Goal: Book appointment/travel/reservation

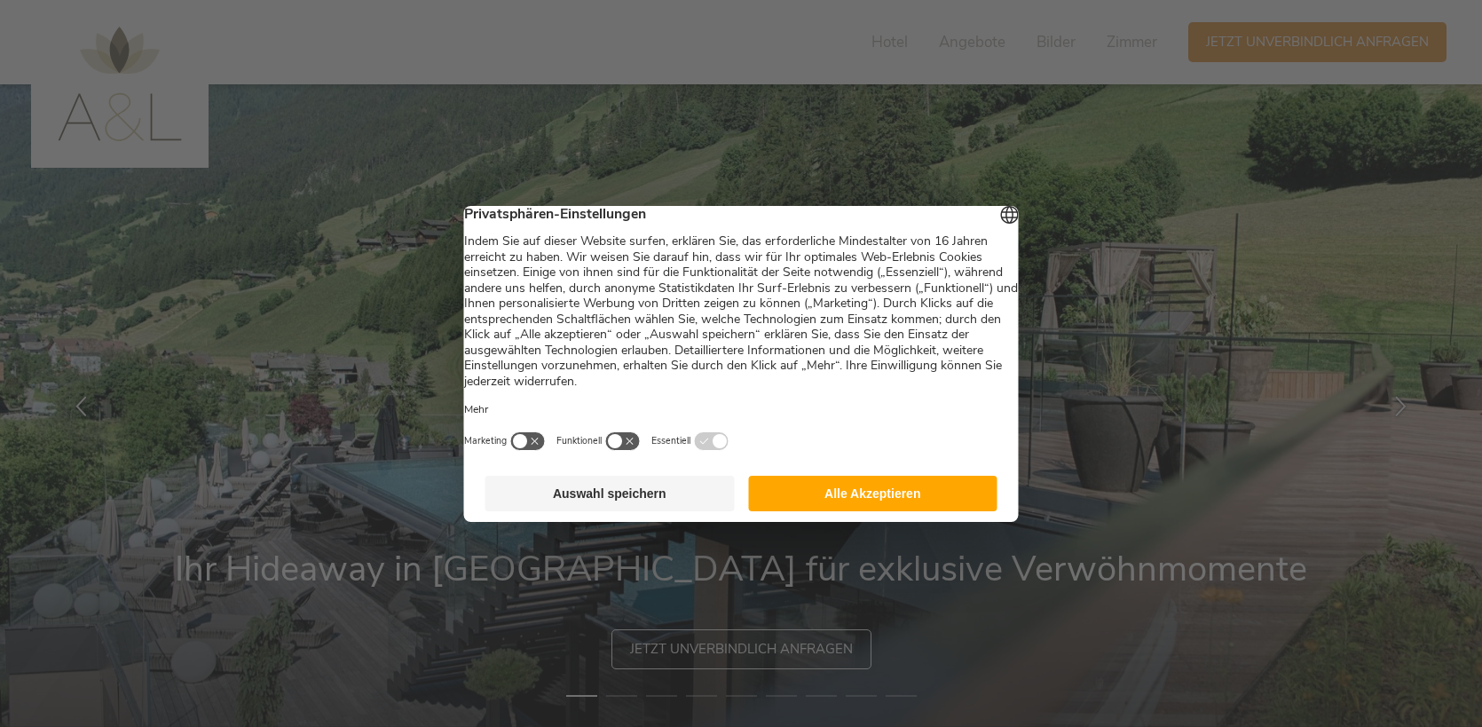
click at [933, 511] on button "Alle Akzeptieren" at bounding box center [872, 493] width 249 height 35
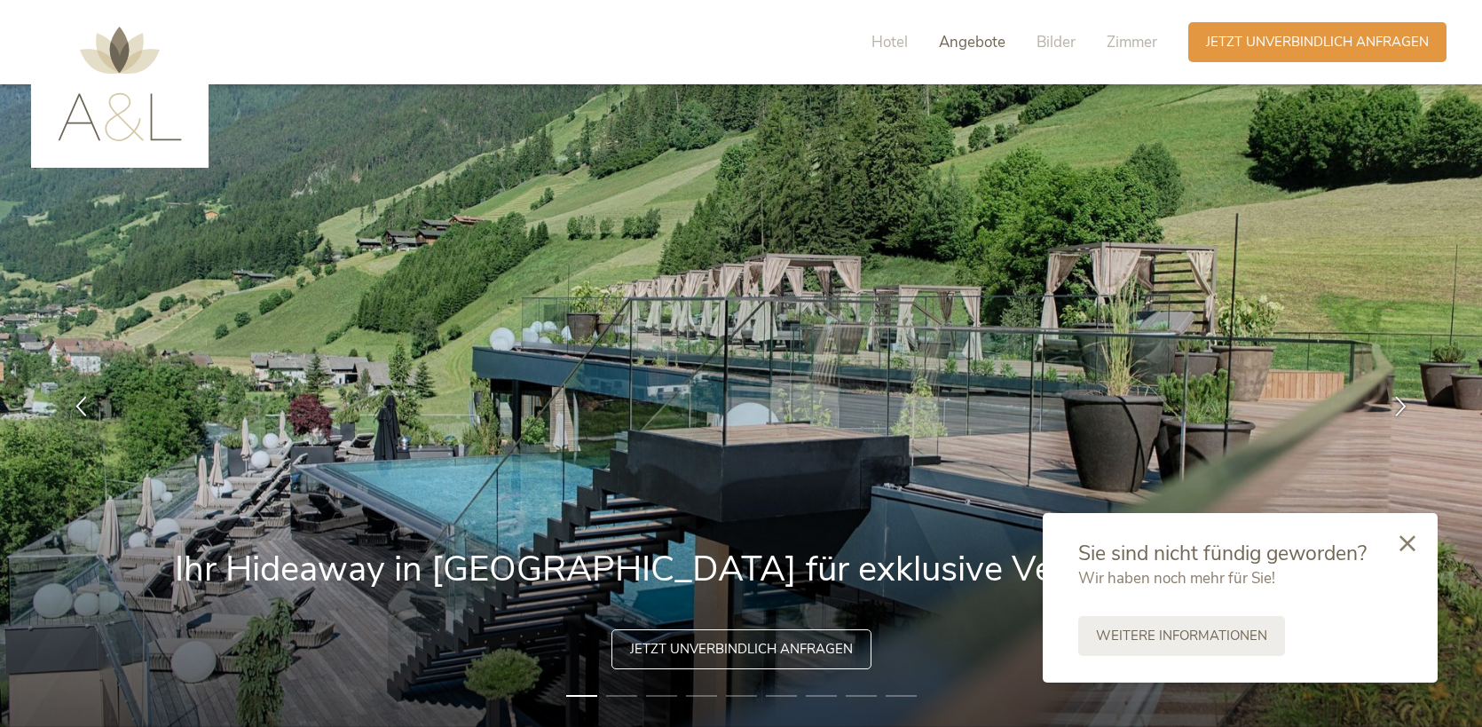
click at [965, 42] on span "Angebote" at bounding box center [972, 42] width 67 height 20
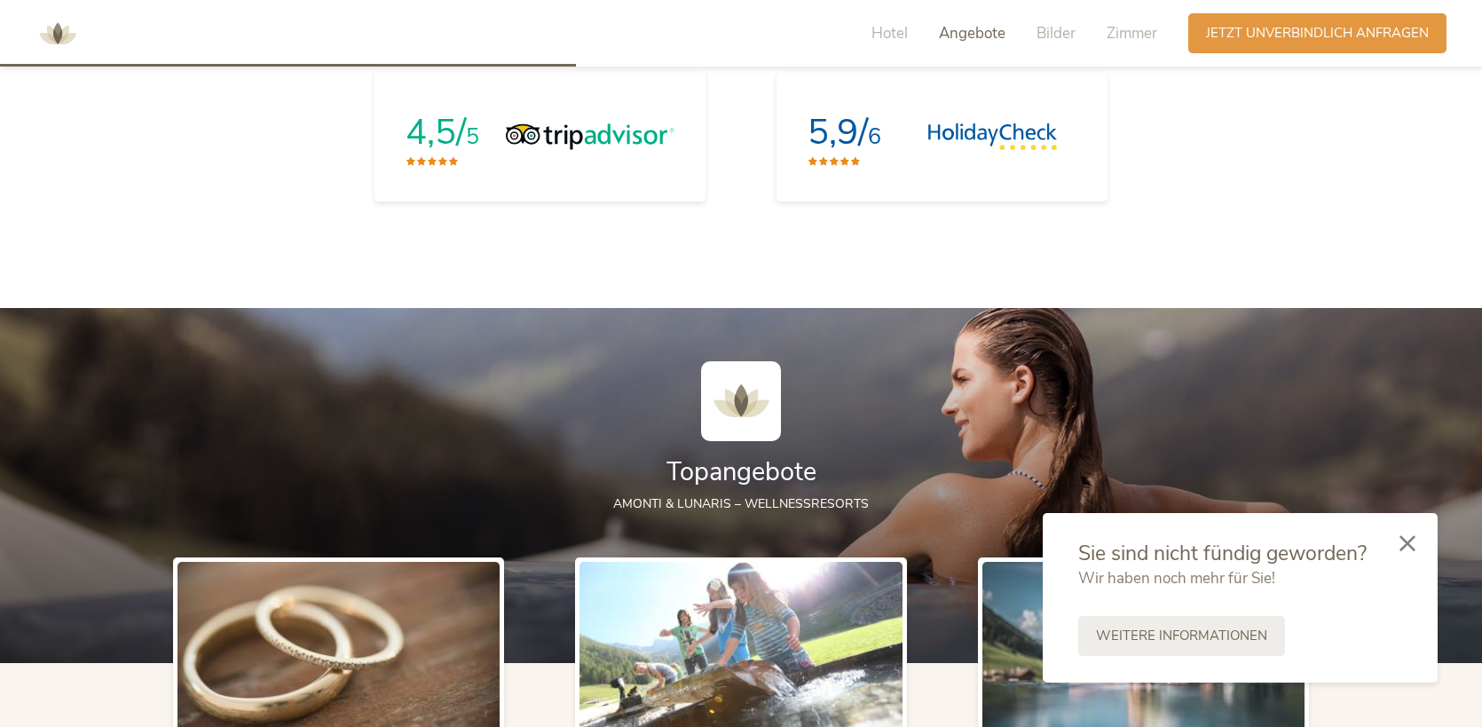
scroll to position [2744, 0]
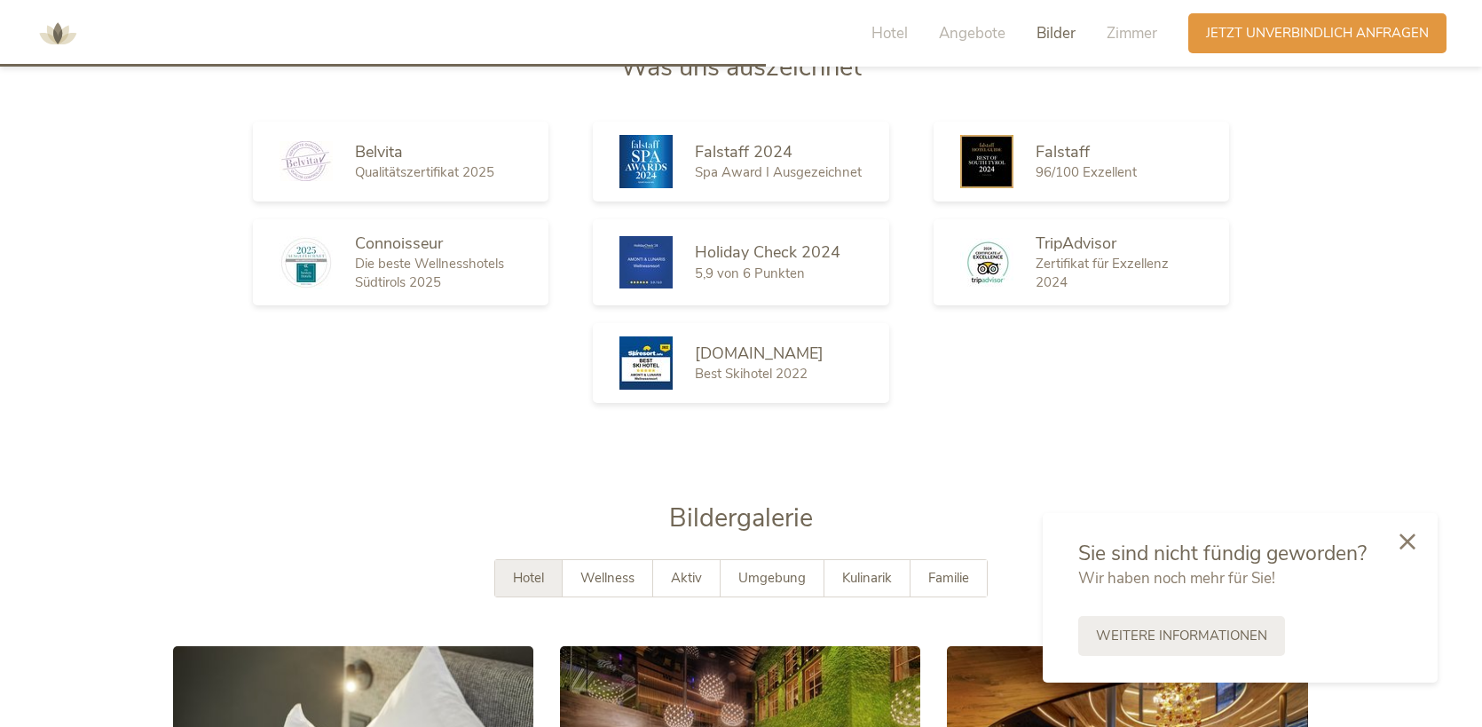
click at [1413, 531] on div at bounding box center [1407, 542] width 60 height 63
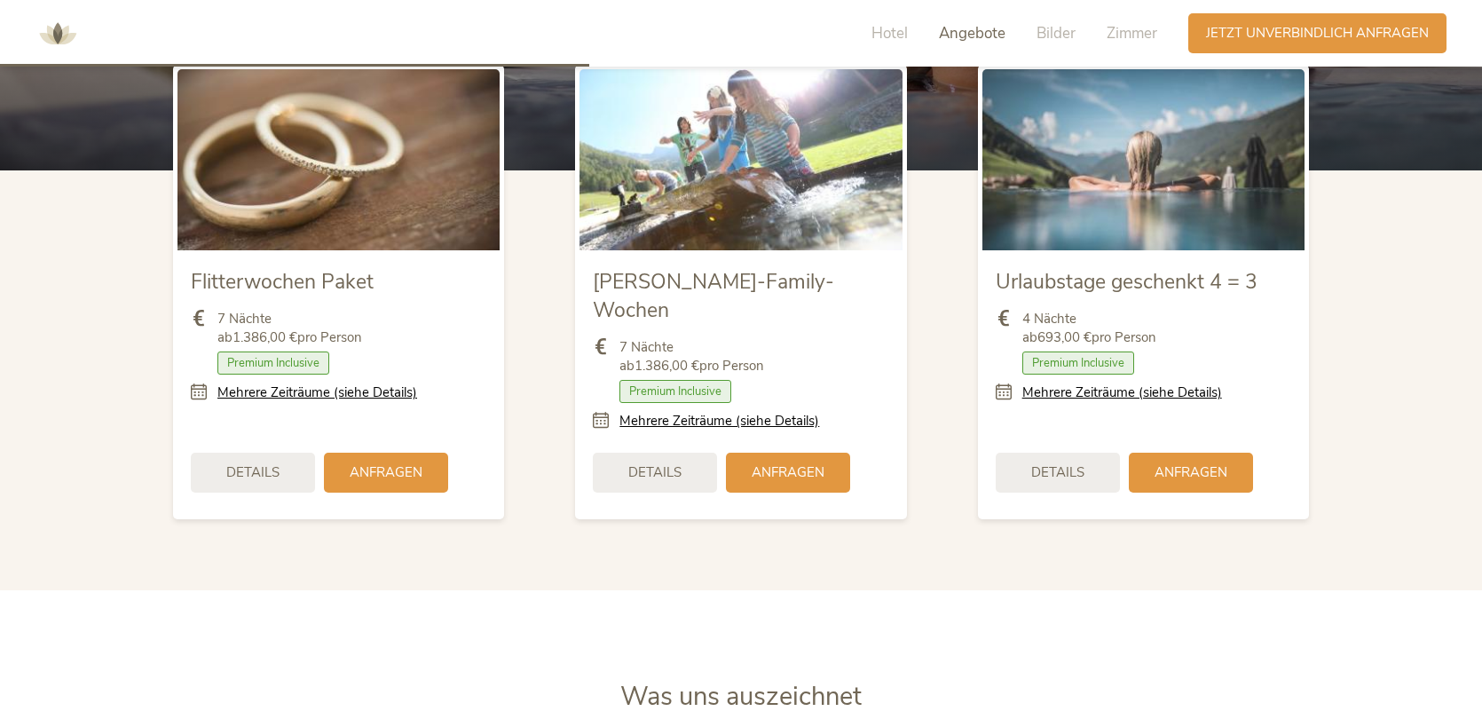
scroll to position [2119, 0]
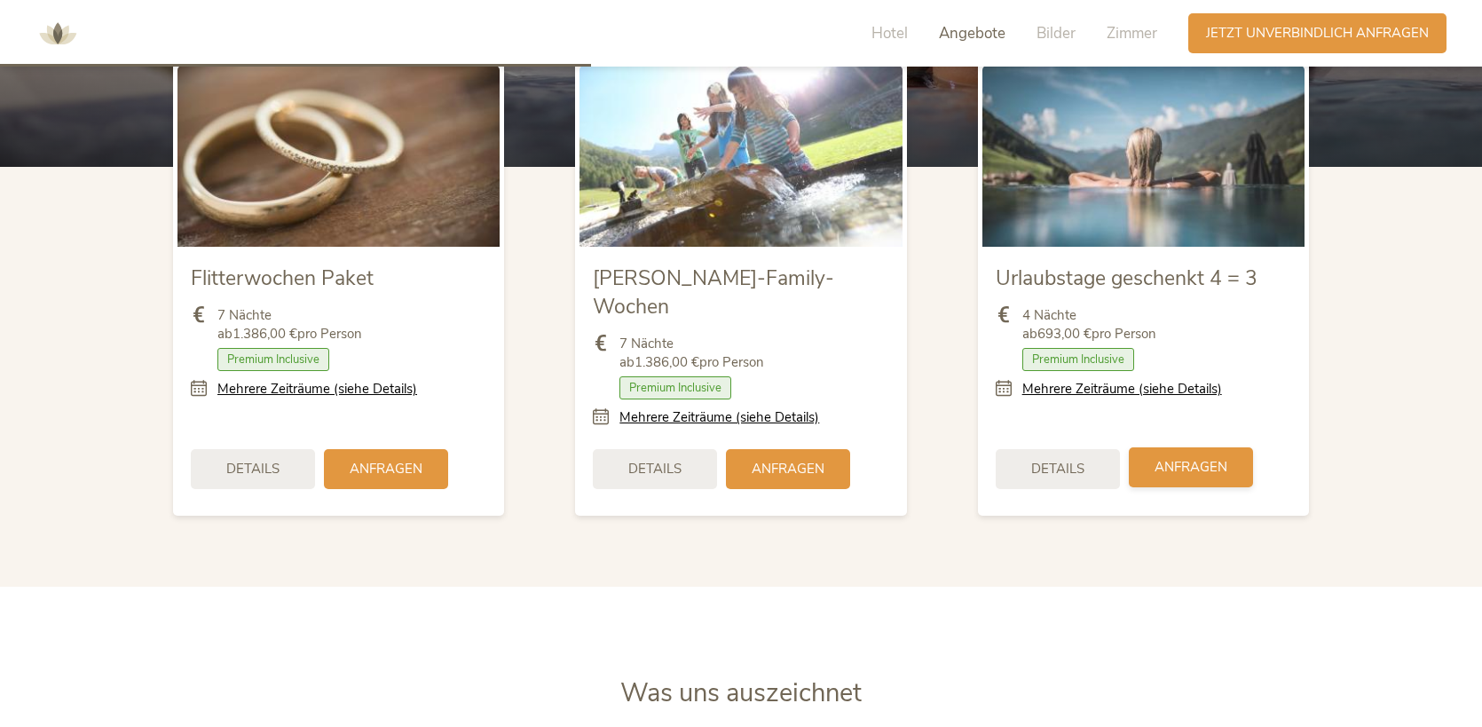
click at [1185, 452] on div "Anfragen" at bounding box center [1191, 467] width 124 height 40
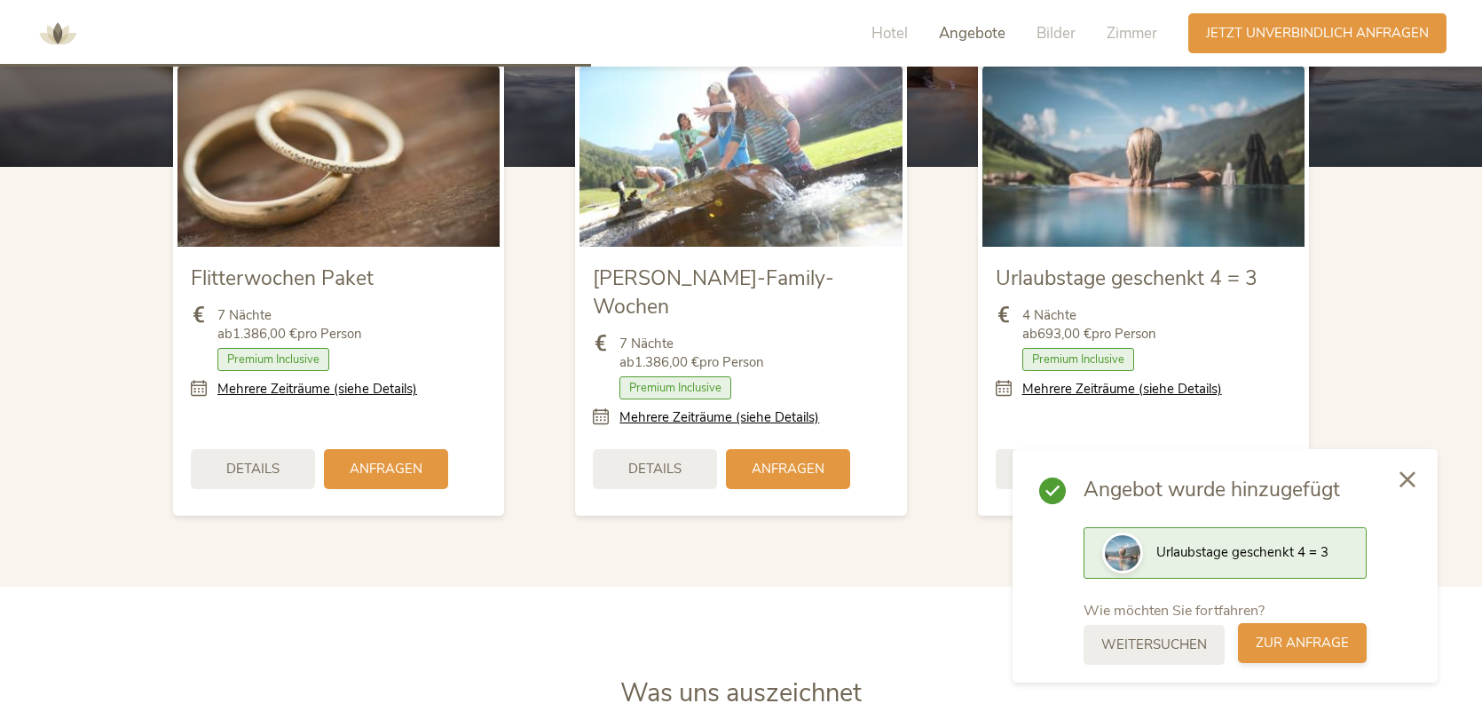
click at [1277, 649] on span "zur Anfrage" at bounding box center [1301, 643] width 93 height 19
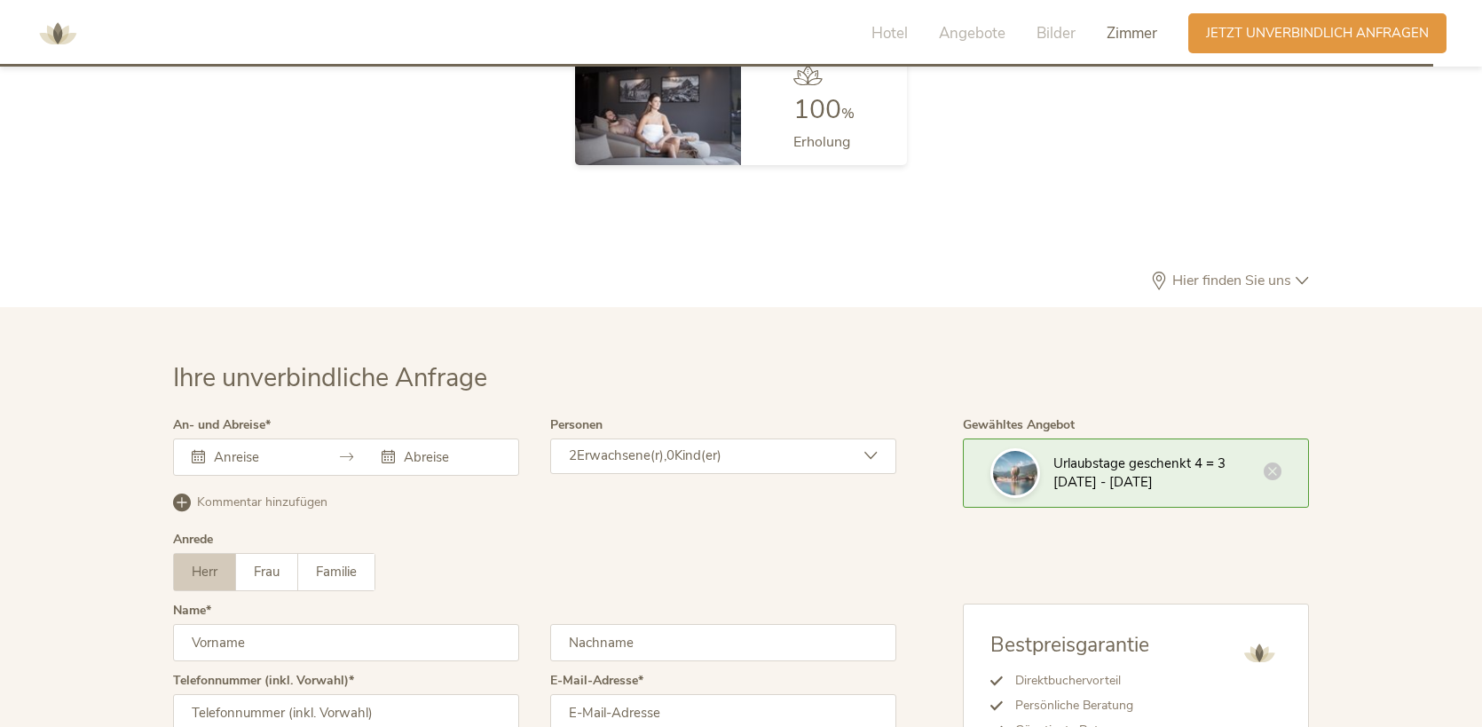
scroll to position [5300, 0]
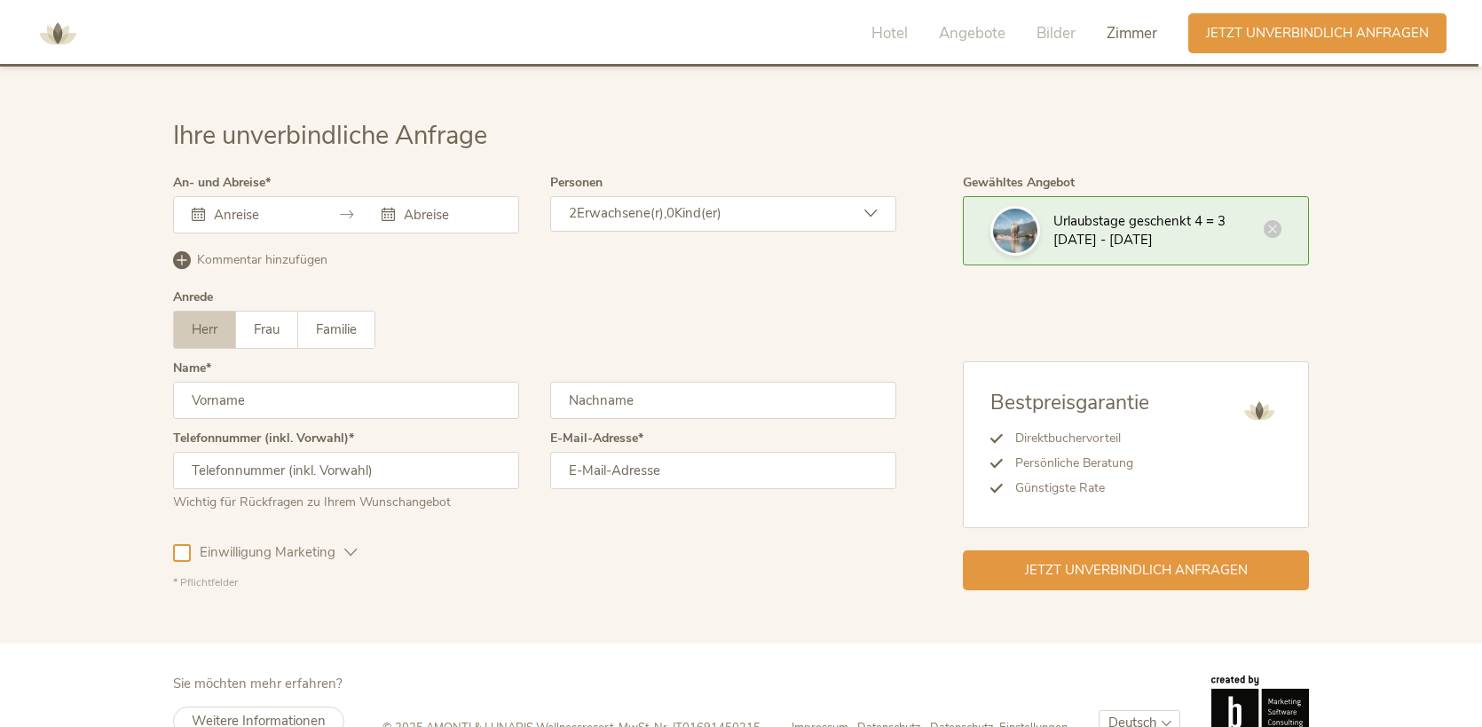
click at [768, 196] on div "2 Erwachsene(r), 0 Kind(er)" at bounding box center [723, 213] width 346 height 35
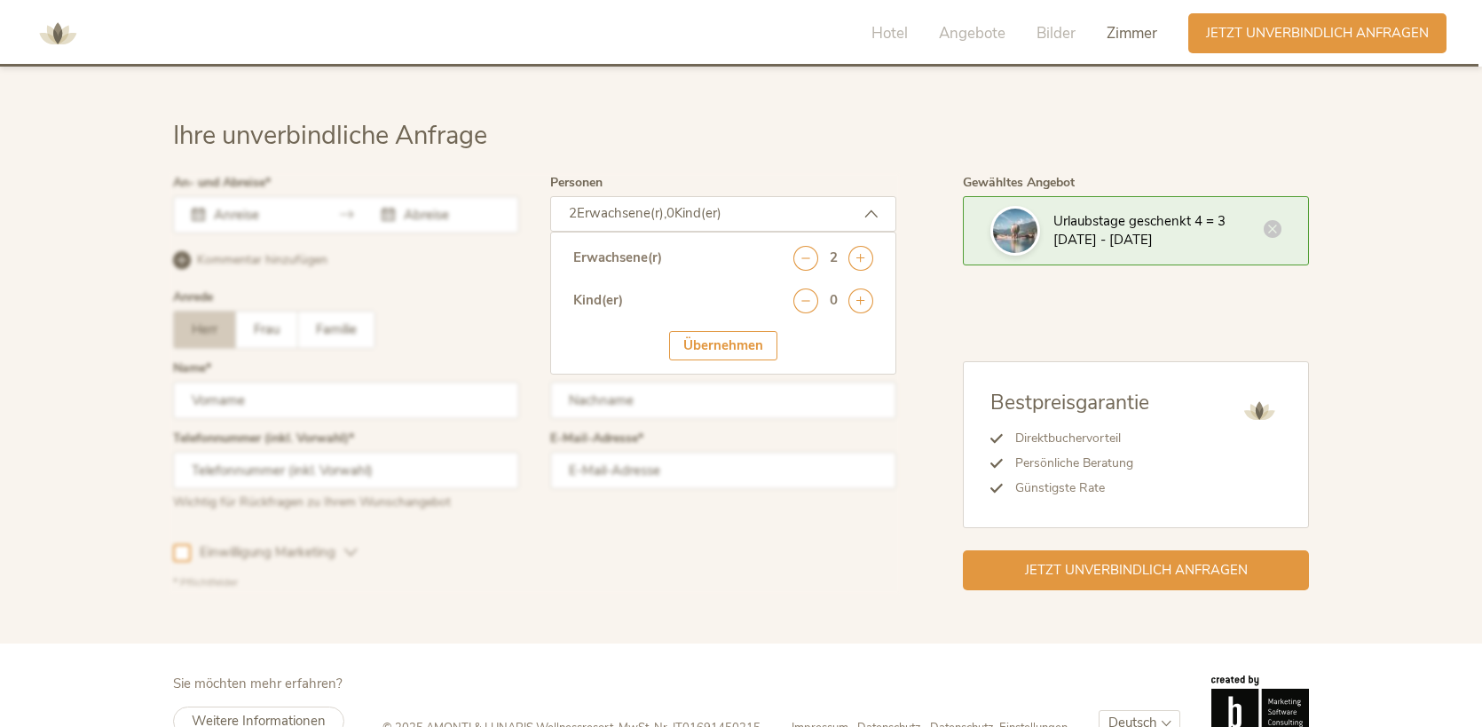
click at [845, 484] on div at bounding box center [535, 383] width 732 height 422
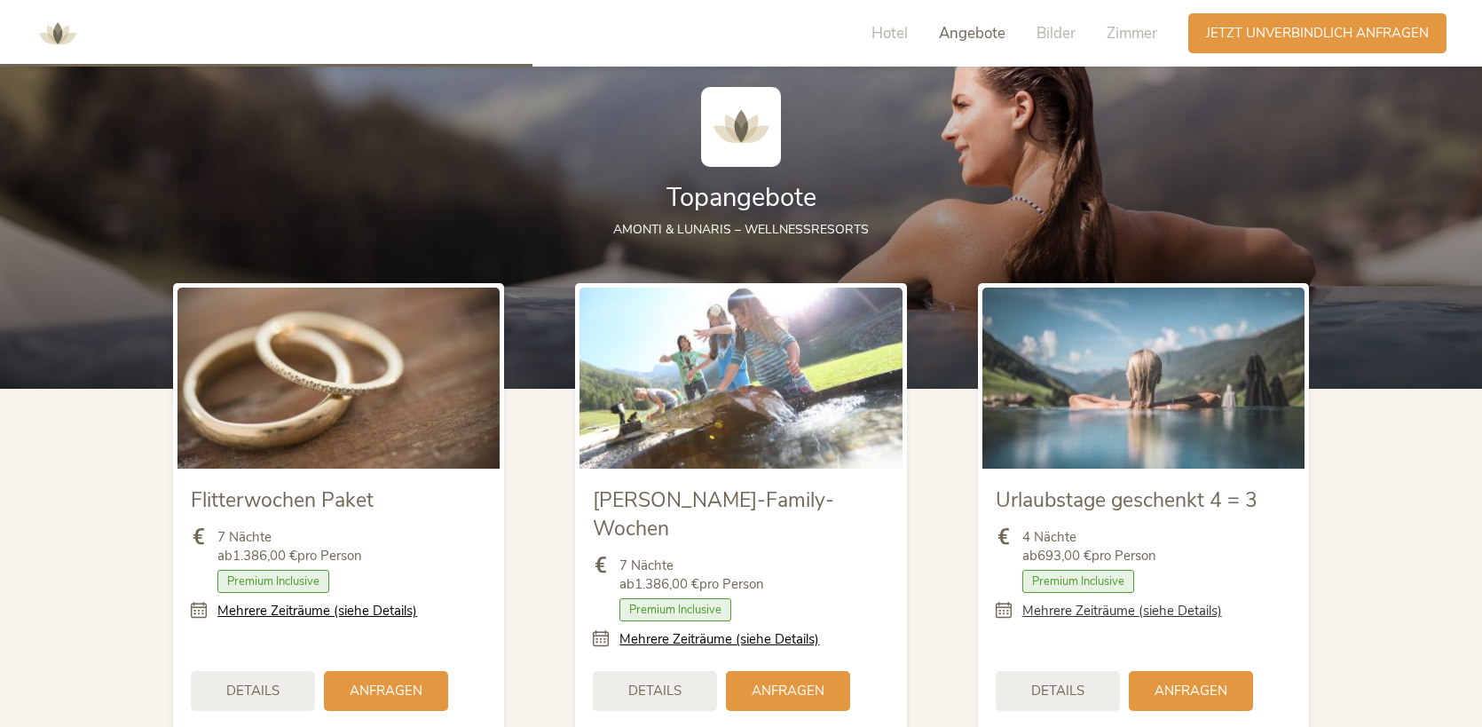
scroll to position [1895, 0]
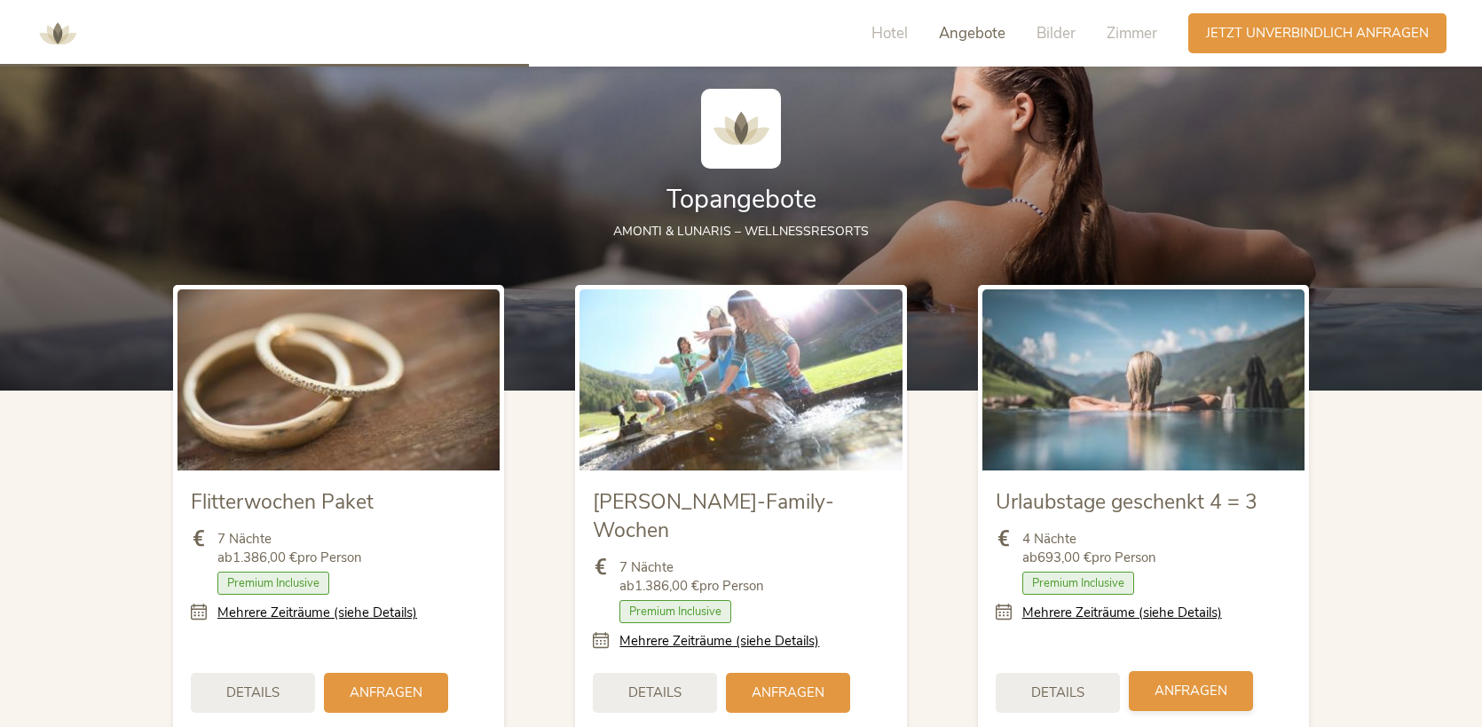
click at [1215, 681] on span "Anfragen" at bounding box center [1190, 690] width 73 height 19
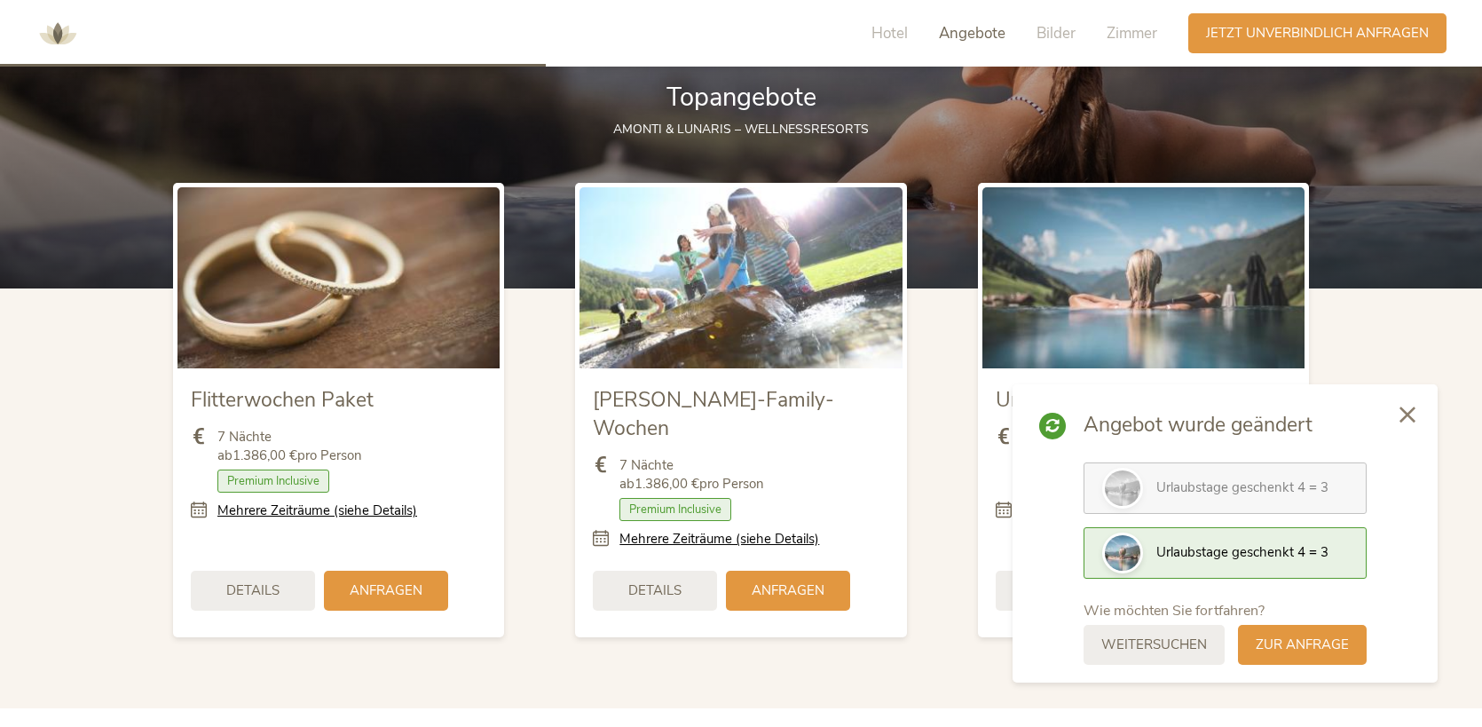
scroll to position [2006, 0]
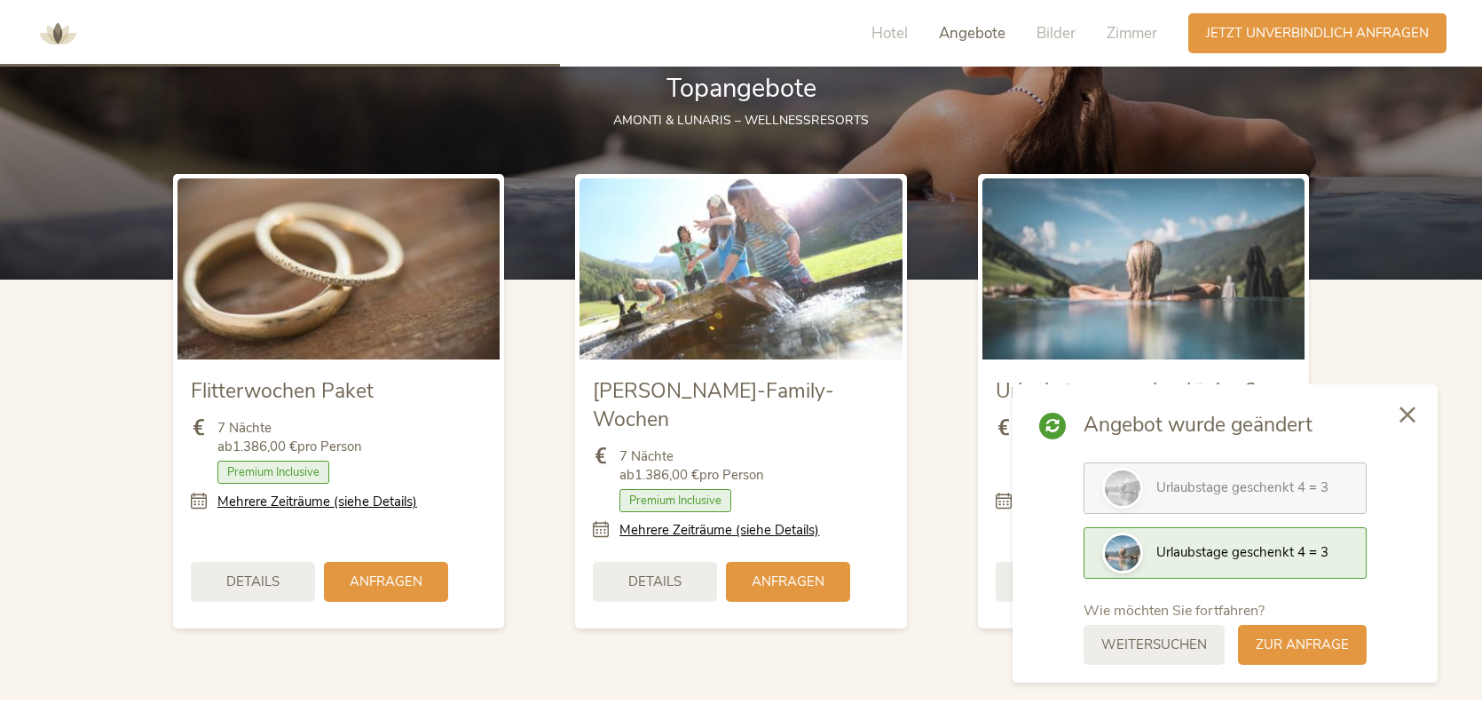
click at [942, 440] on div "Urlaubstage geschenkt 4 = 3 4 Nächte ab 693,00 € pro Person Zimmer mit Frühstüc…" at bounding box center [1143, 401] width 402 height 491
click at [1402, 418] on icon at bounding box center [1407, 413] width 16 height 16
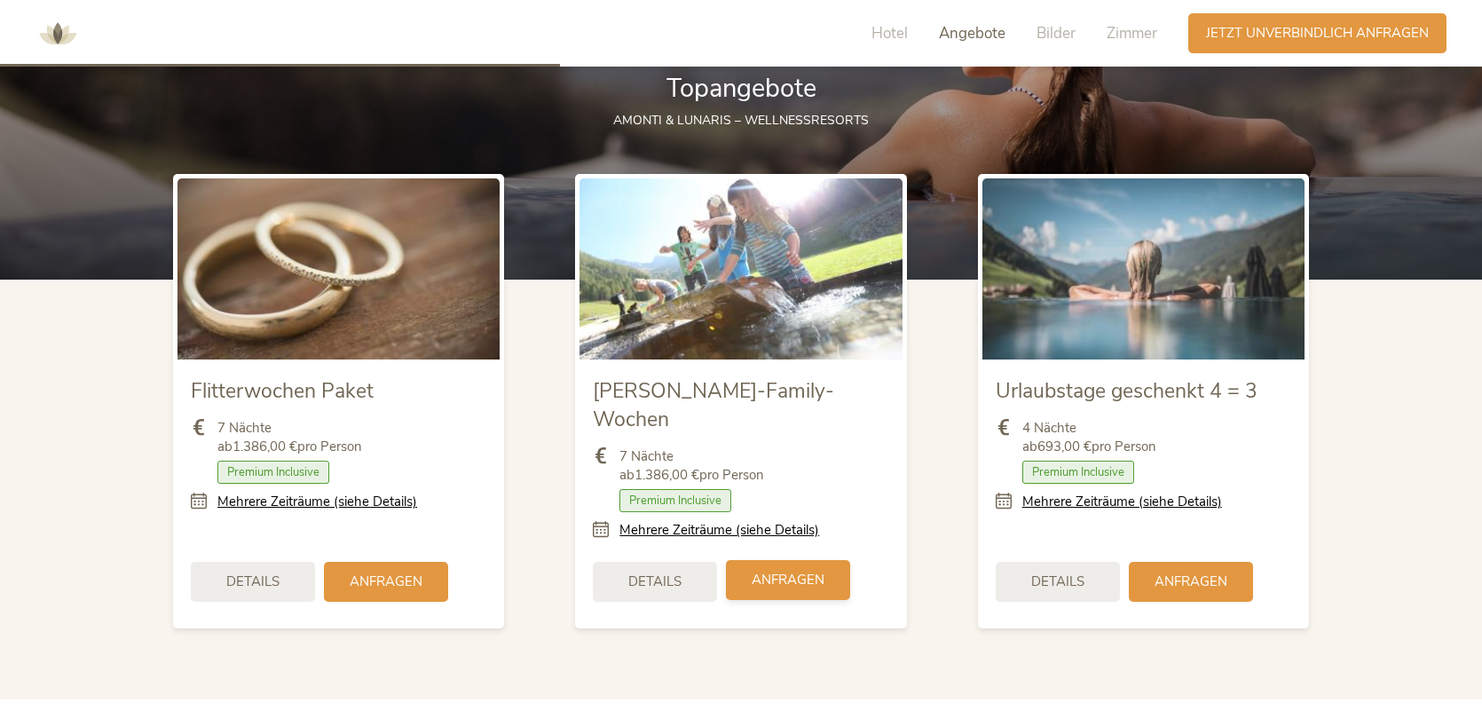
click at [785, 571] on span "Anfragen" at bounding box center [788, 580] width 73 height 19
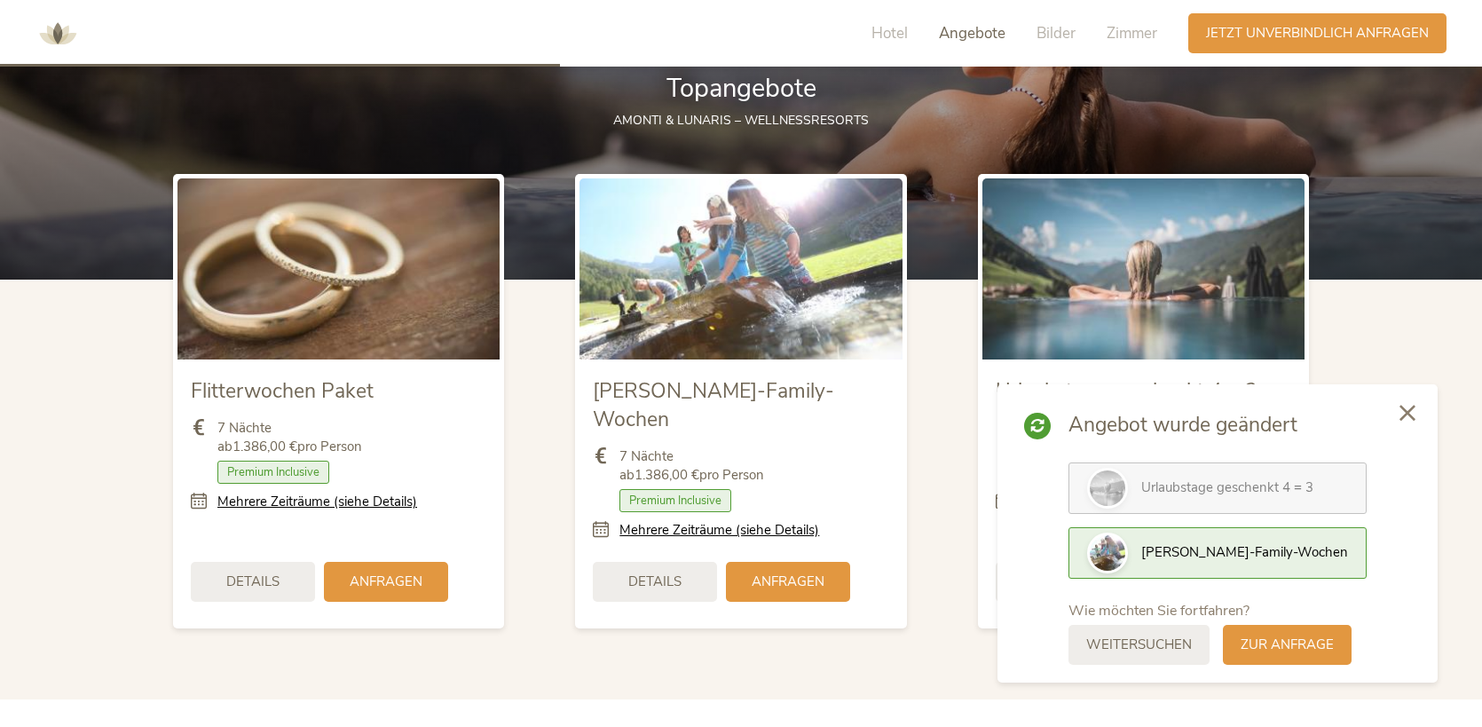
click at [1404, 403] on div at bounding box center [1407, 413] width 60 height 63
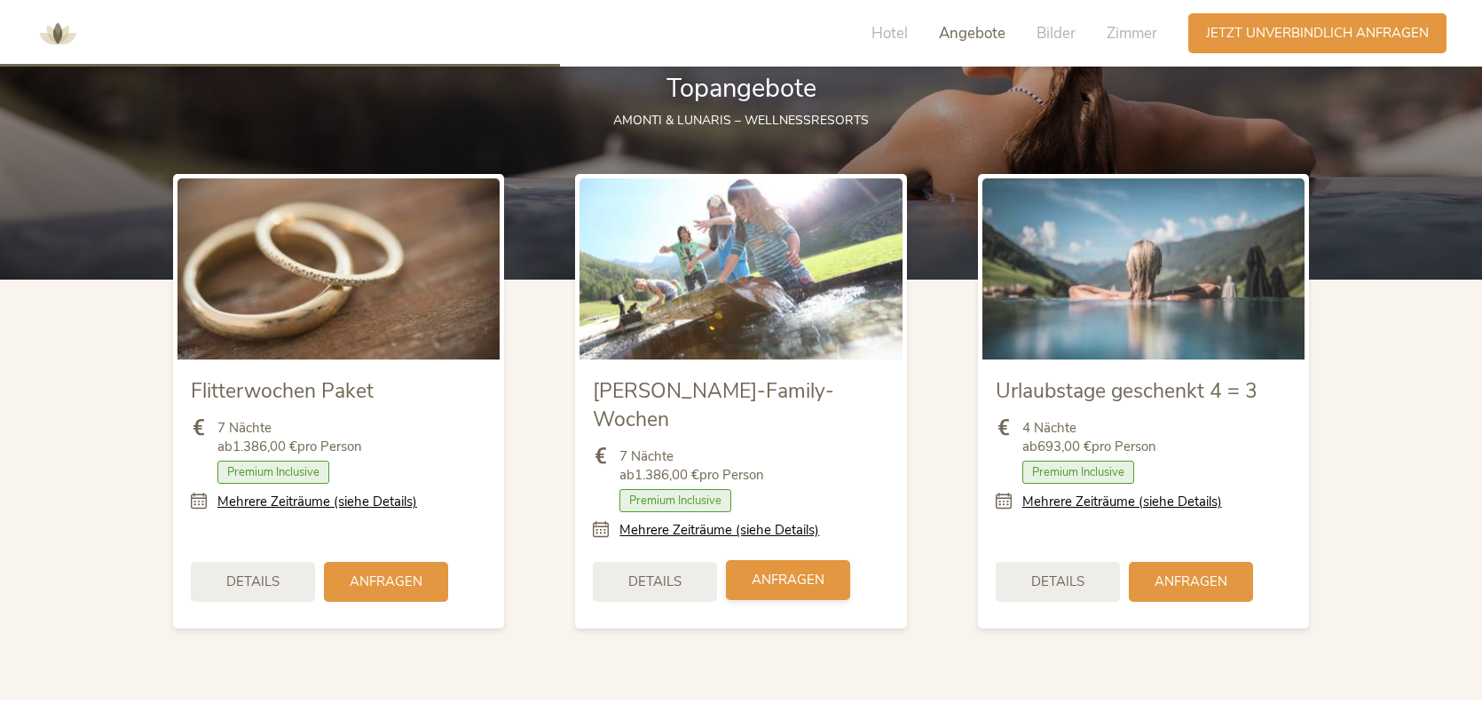
click at [768, 563] on div "Anfragen" at bounding box center [788, 580] width 124 height 40
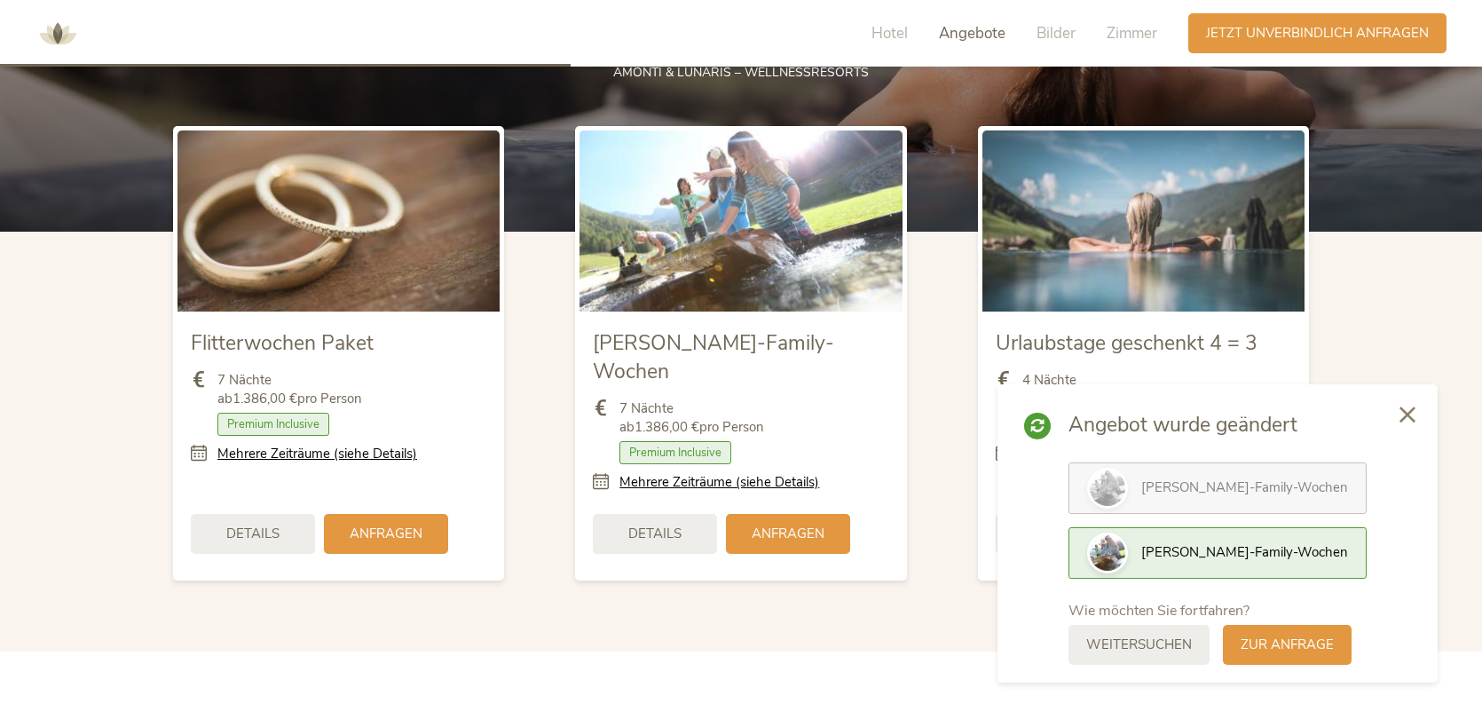
scroll to position [2073, 0]
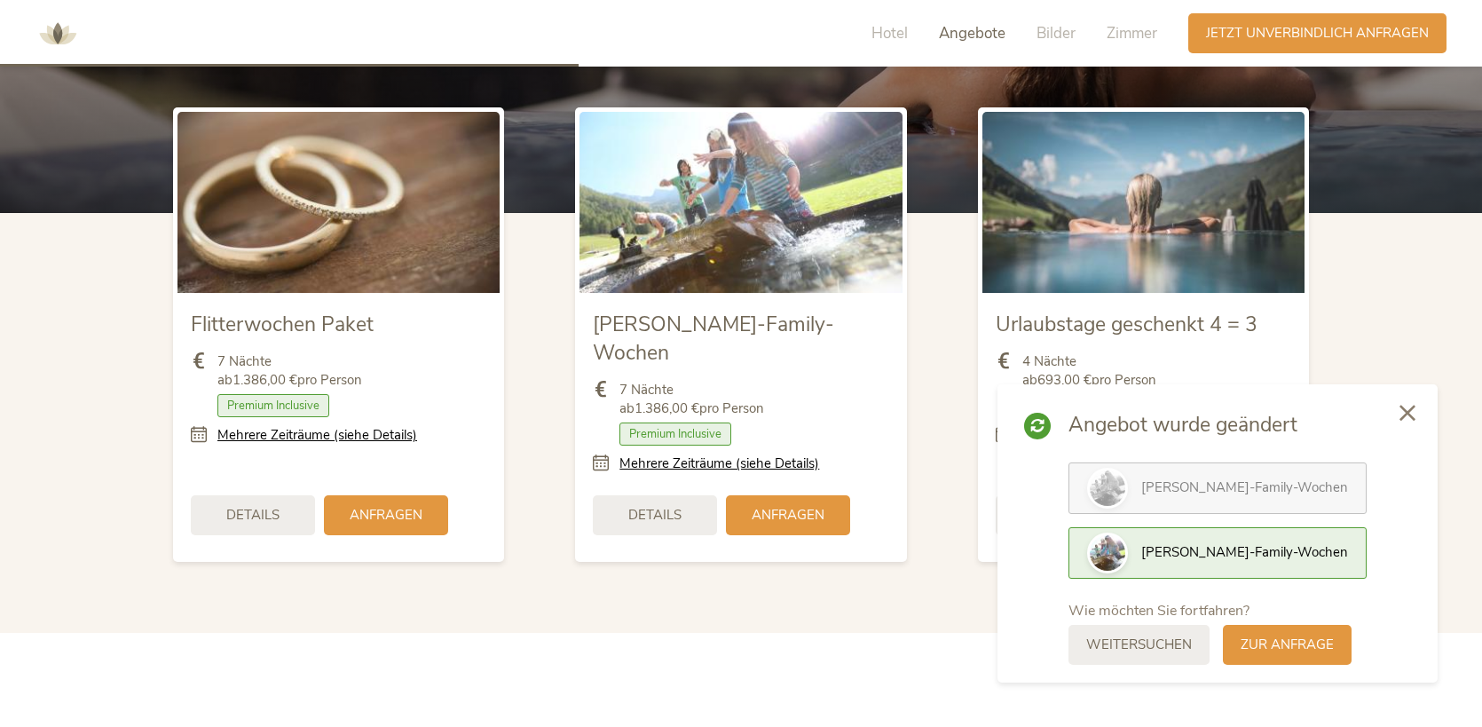
click at [1411, 422] on div at bounding box center [1407, 413] width 60 height 63
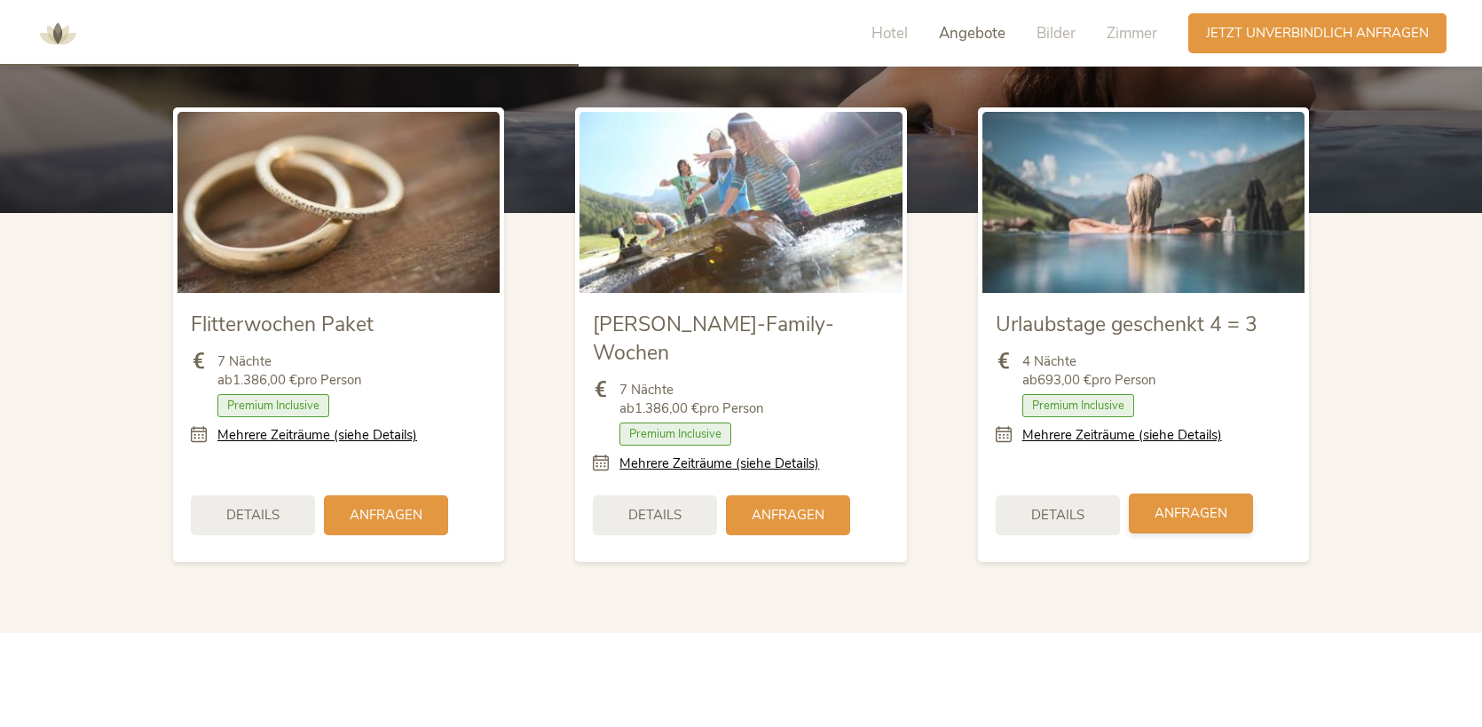
click at [1163, 504] on span "Anfragen" at bounding box center [1190, 513] width 73 height 19
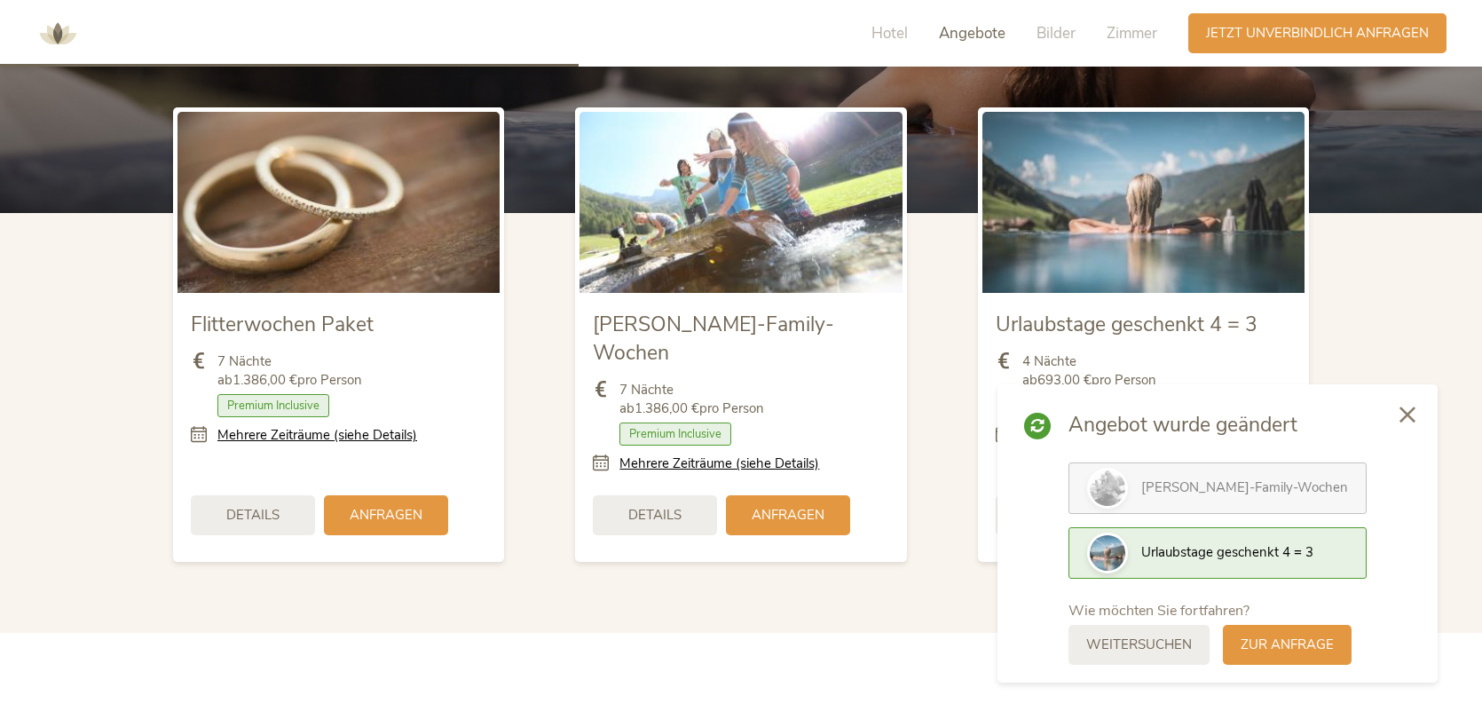
click at [1163, 491] on span "[PERSON_NAME]-Family-Wochen" at bounding box center [1244, 487] width 207 height 18
click at [1213, 552] on span "Urlaubstage geschenkt 4 = 3" at bounding box center [1227, 552] width 172 height 18
click at [1257, 491] on span "[PERSON_NAME]-Family-Wochen" at bounding box center [1244, 487] width 207 height 18
click at [1310, 648] on span "zur Anfrage" at bounding box center [1286, 643] width 93 height 19
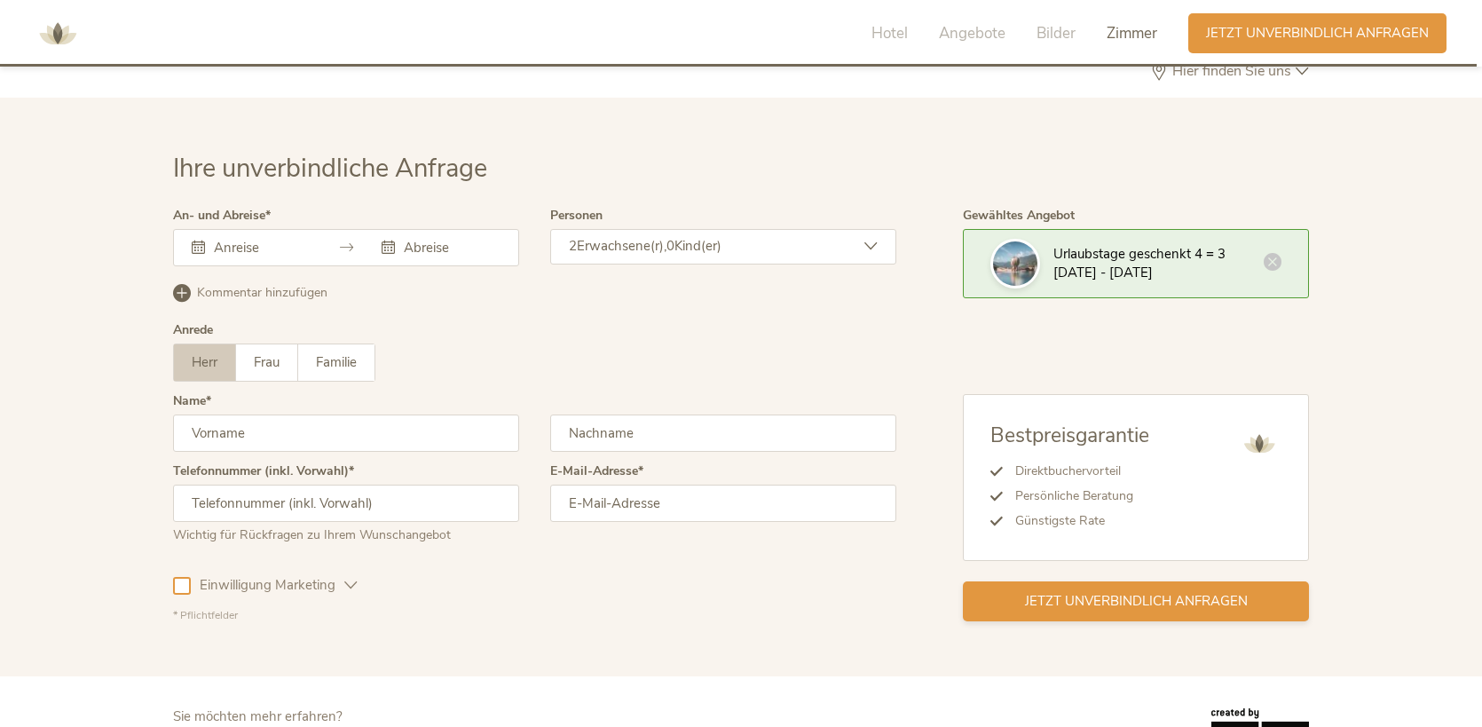
scroll to position [5300, 0]
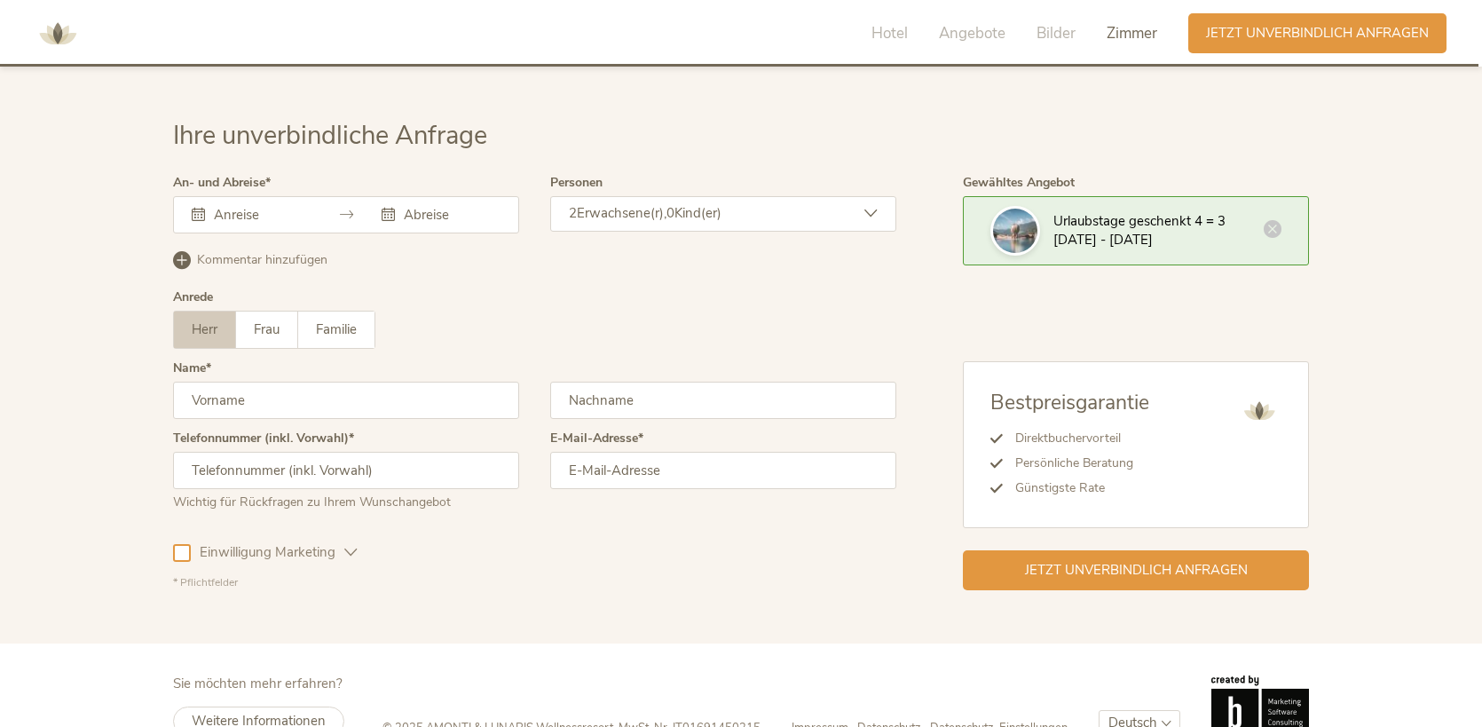
click at [302, 196] on div at bounding box center [346, 214] width 346 height 37
click at [285, 206] on input "text" at bounding box center [259, 215] width 101 height 18
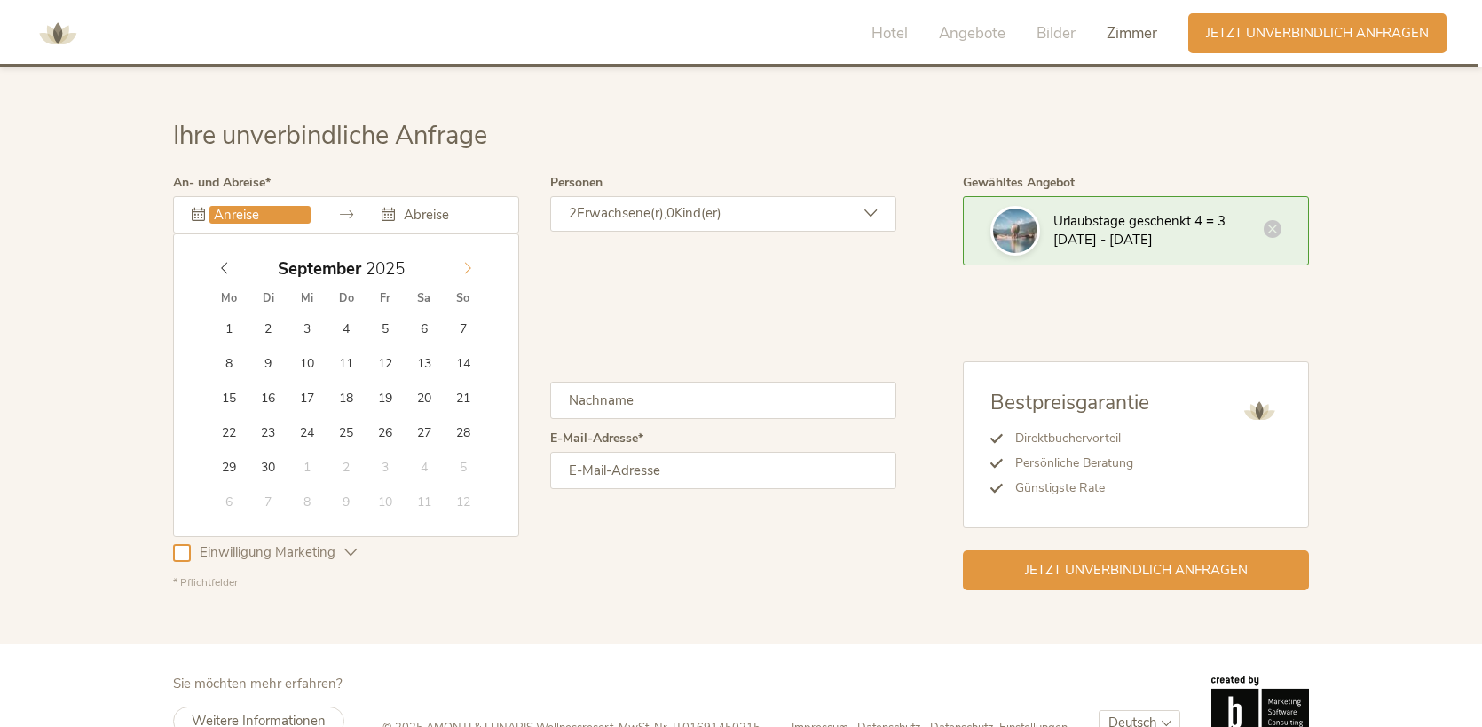
click at [467, 262] on icon at bounding box center [467, 268] width 12 height 12
click at [472, 252] on span at bounding box center [468, 264] width 30 height 25
click at [469, 262] on icon at bounding box center [467, 268] width 12 height 12
type input "07.11.2025"
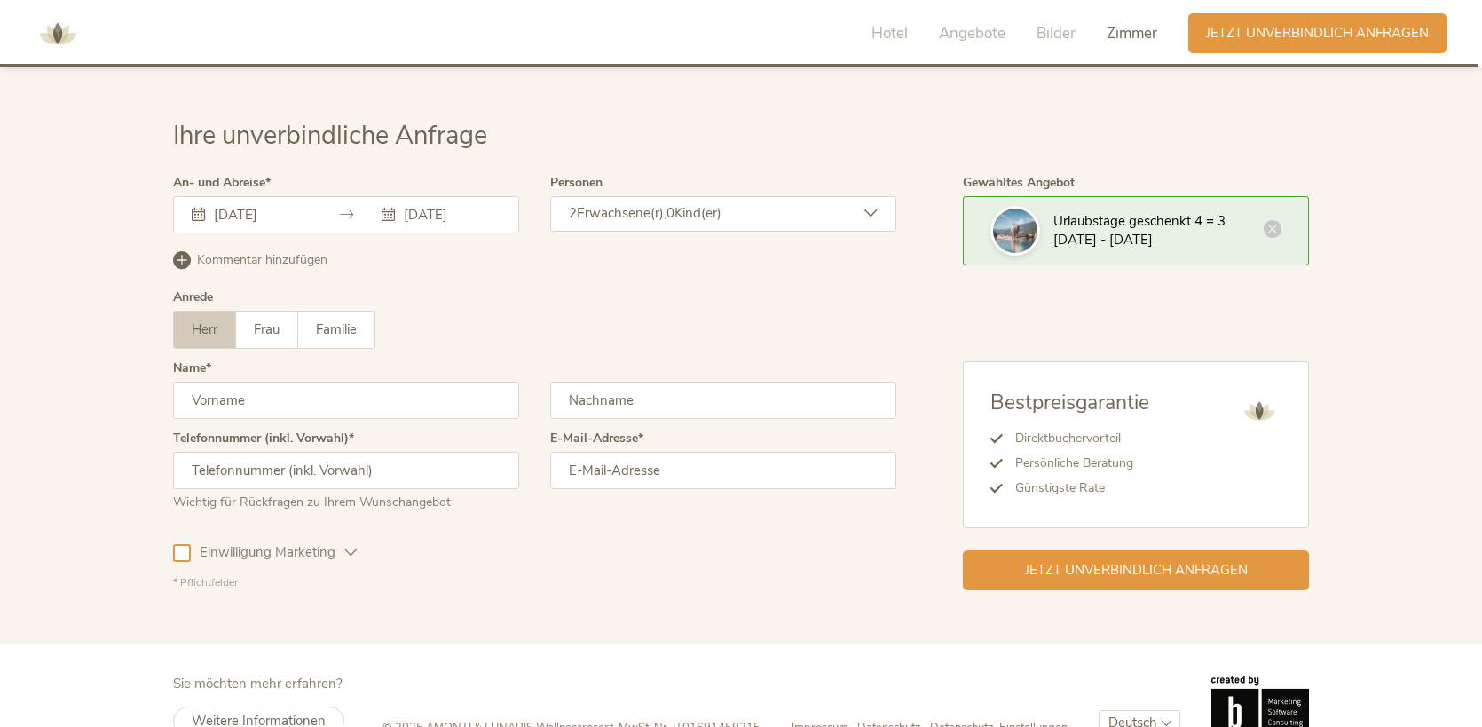
click at [412, 197] on div "07.11.2025 08.11.2025" at bounding box center [346, 214] width 346 height 37
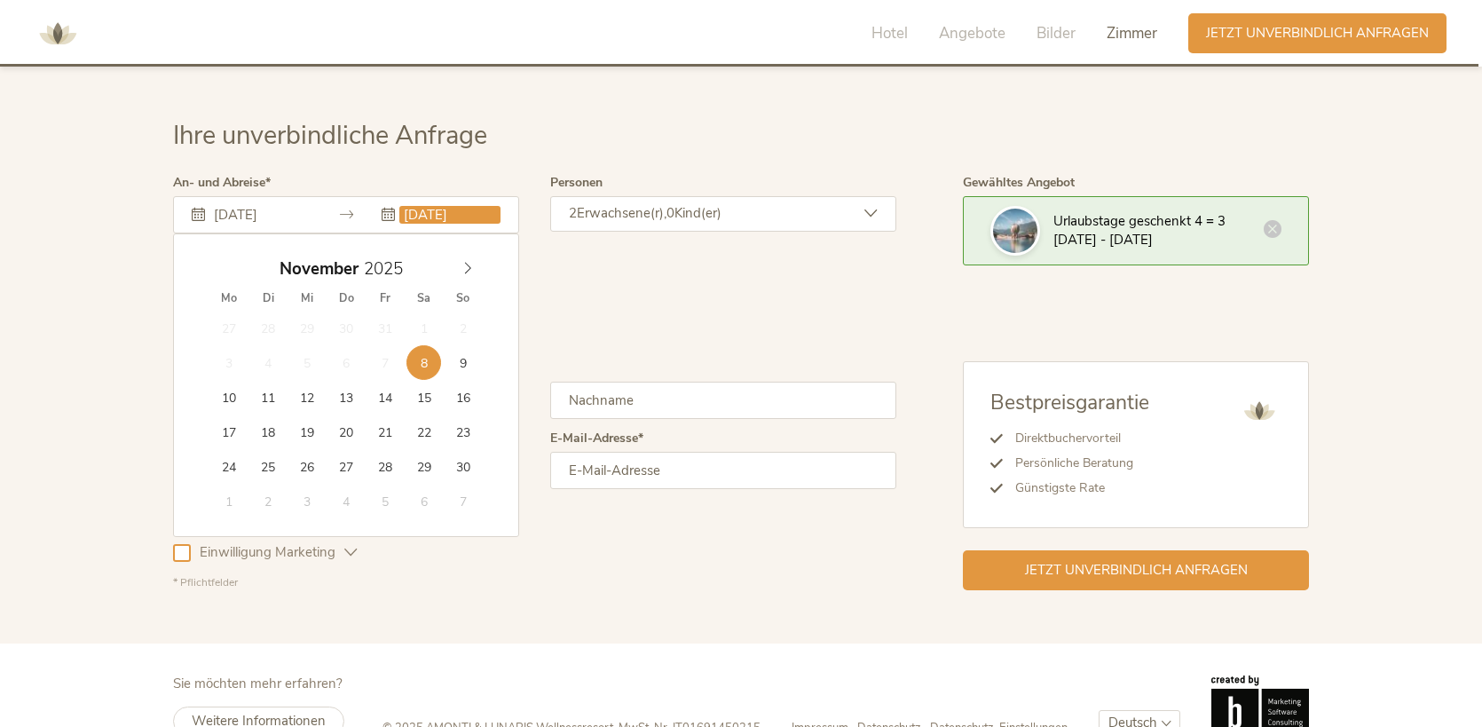
click at [425, 206] on input "08.11.2025" at bounding box center [449, 215] width 101 height 18
type input "12.11.2025"
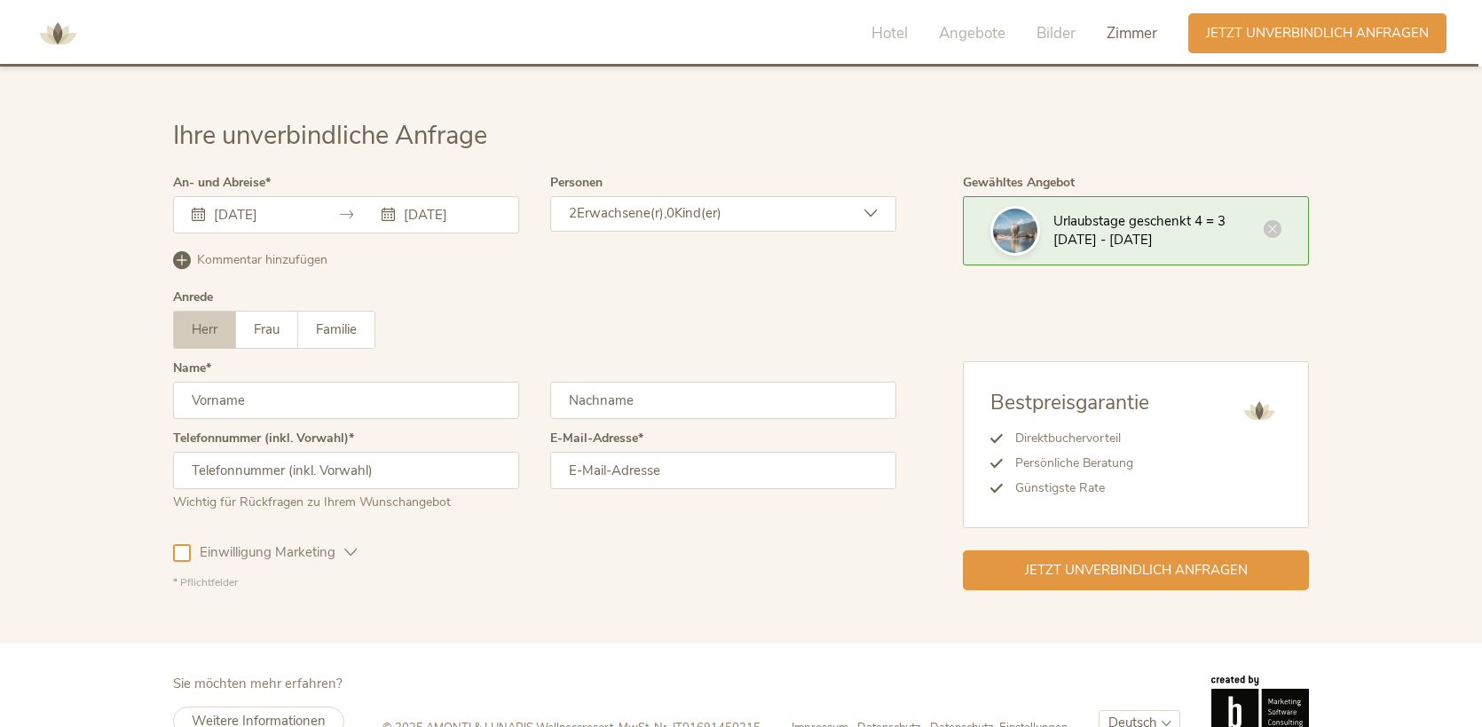
click at [635, 204] on span "Erwachsene(r)," at bounding box center [622, 213] width 90 height 18
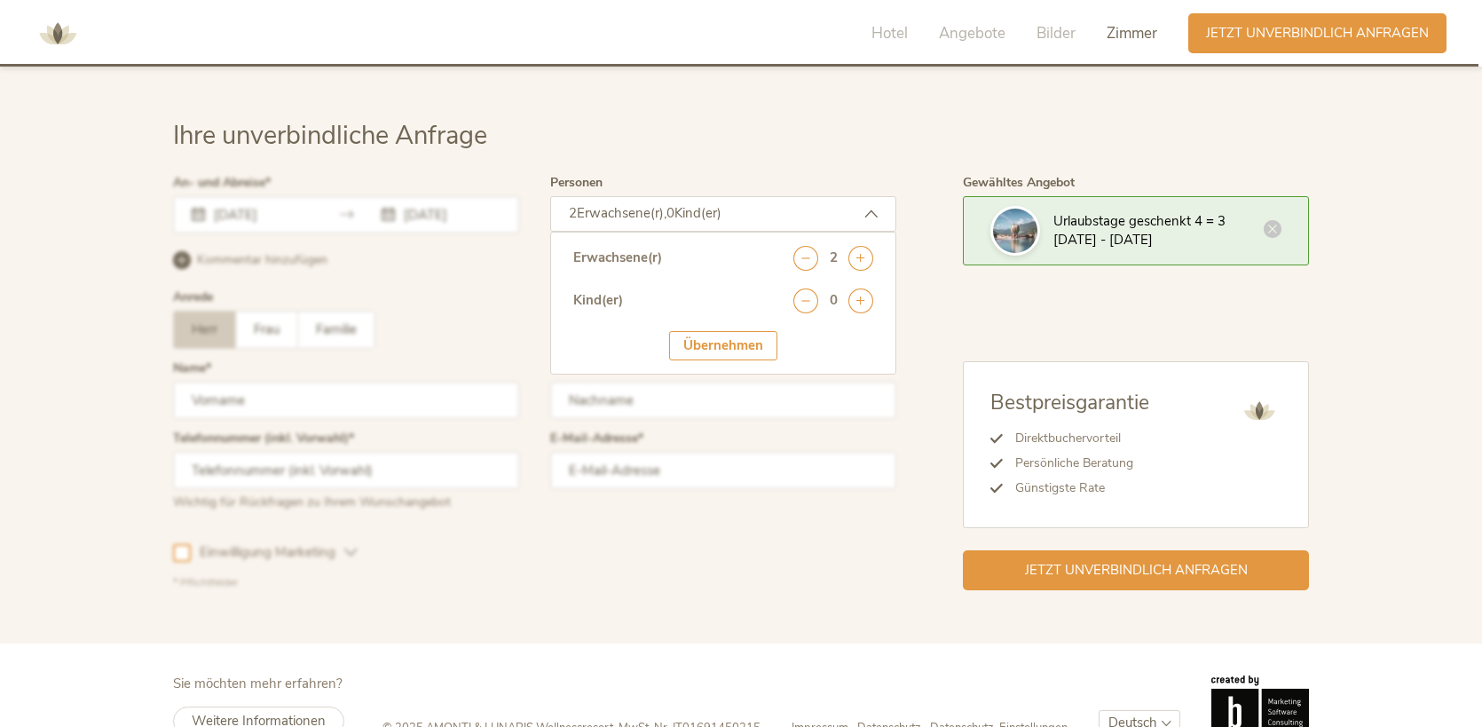
click at [537, 268] on div at bounding box center [535, 383] width 732 height 422
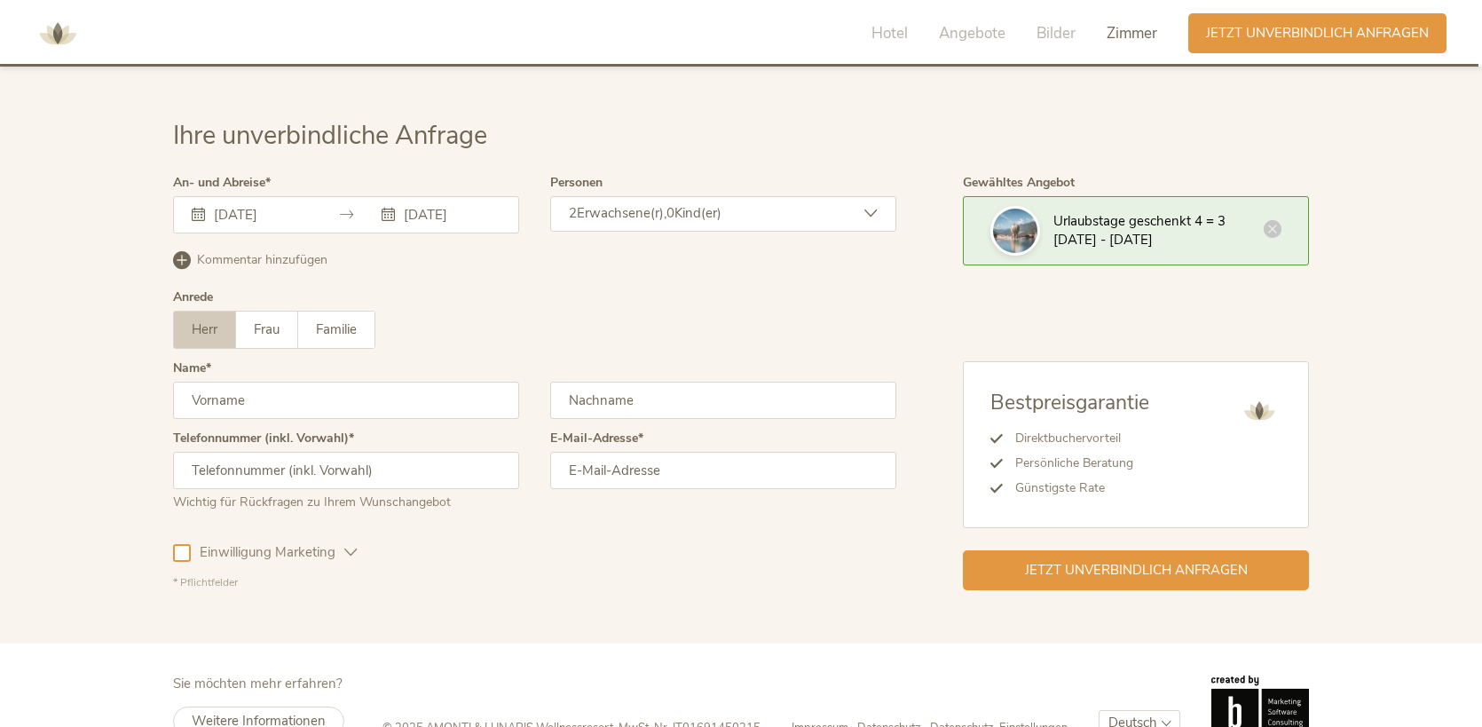
click at [382, 382] on input "text" at bounding box center [346, 400] width 346 height 37
type input "[PERSON_NAME]"
type input "Hoffendahl"
type input "0768019901"
type input "d.hoffendahl@posteo.de"
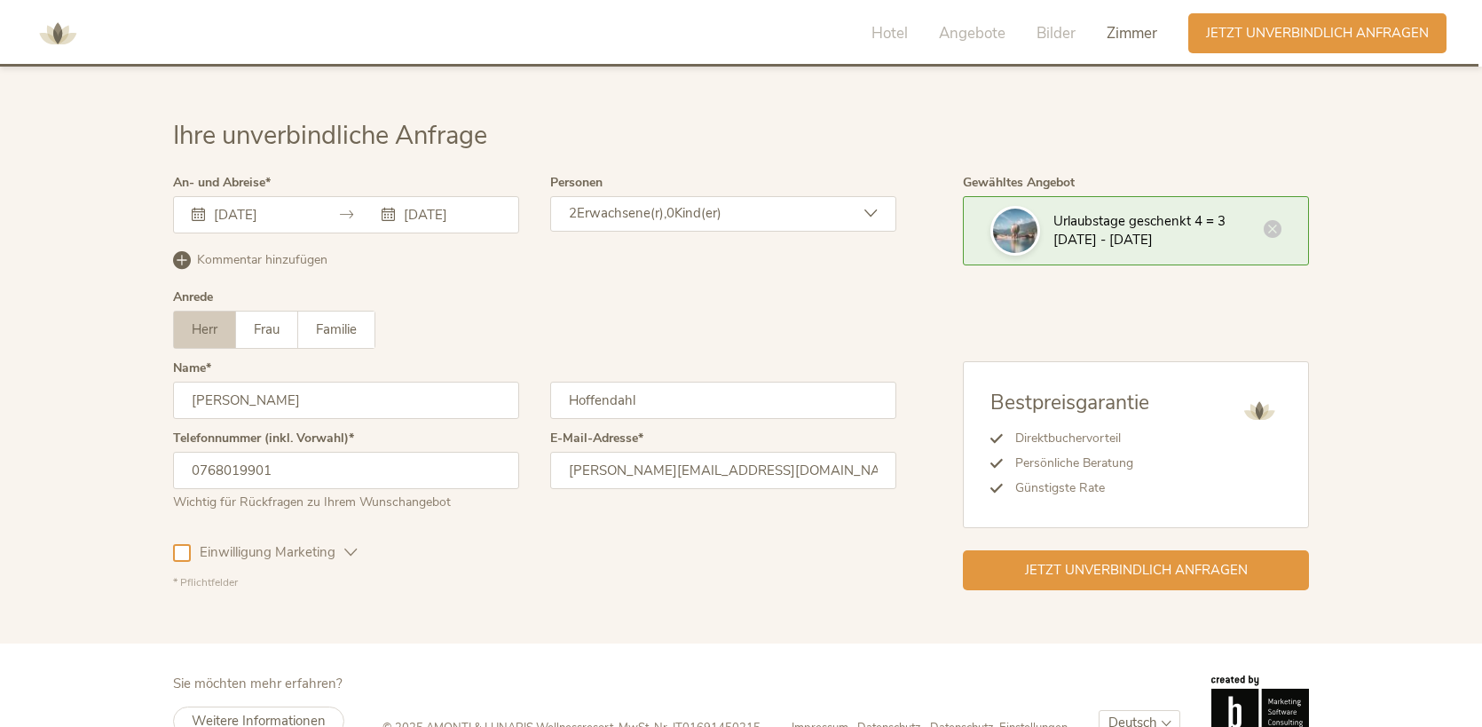
scroll to position [5311, 0]
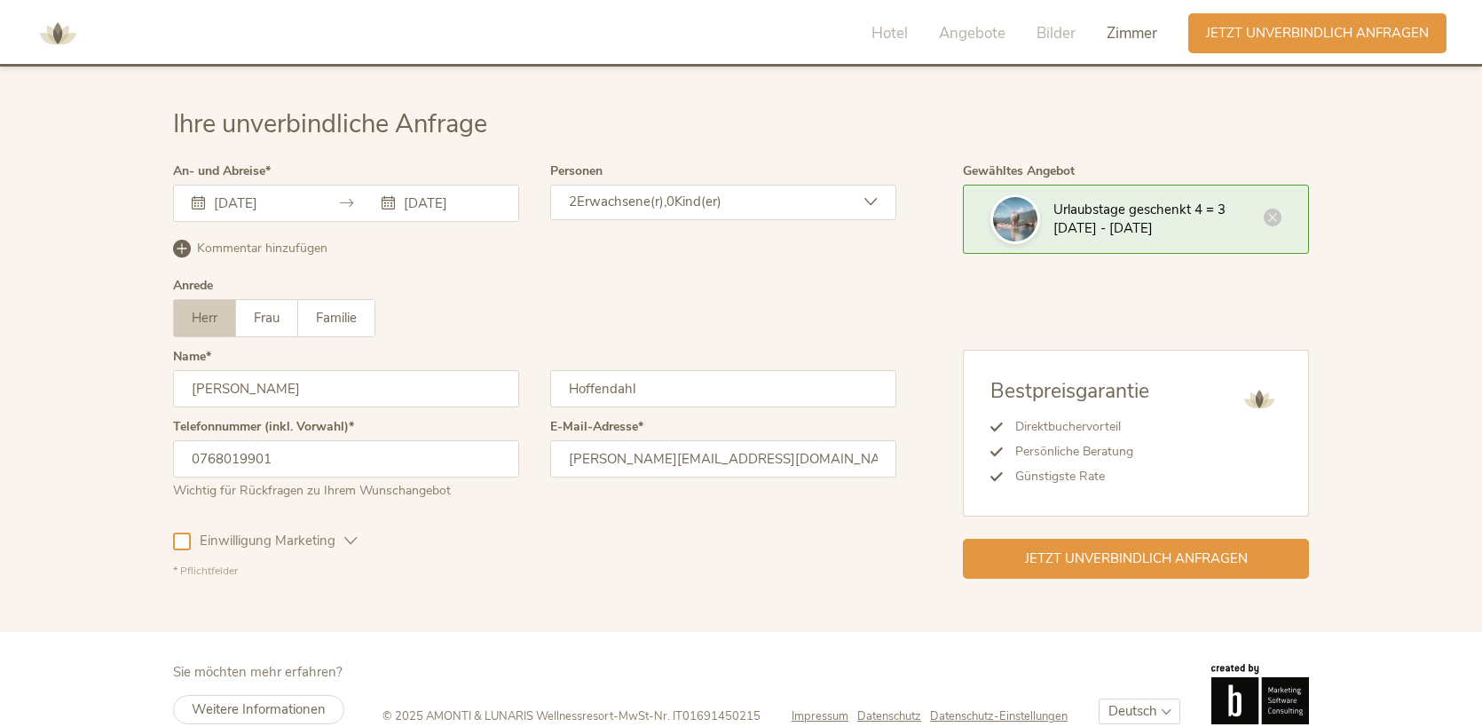
drag, startPoint x: 201, startPoint y: 429, endPoint x: 138, endPoint y: 429, distance: 63.0
click at [138, 429] on div "Ihre unverbindliche Anfrage An- und Abreise 07.11.2025 12.11.2025 November 2025…" at bounding box center [741, 342] width 1482 height 578
type input "[PHONE_NUMBER]"
click at [420, 531] on div "Einwilligung Marketing Einwilligung Profilierung" at bounding box center [534, 537] width 723 height 51
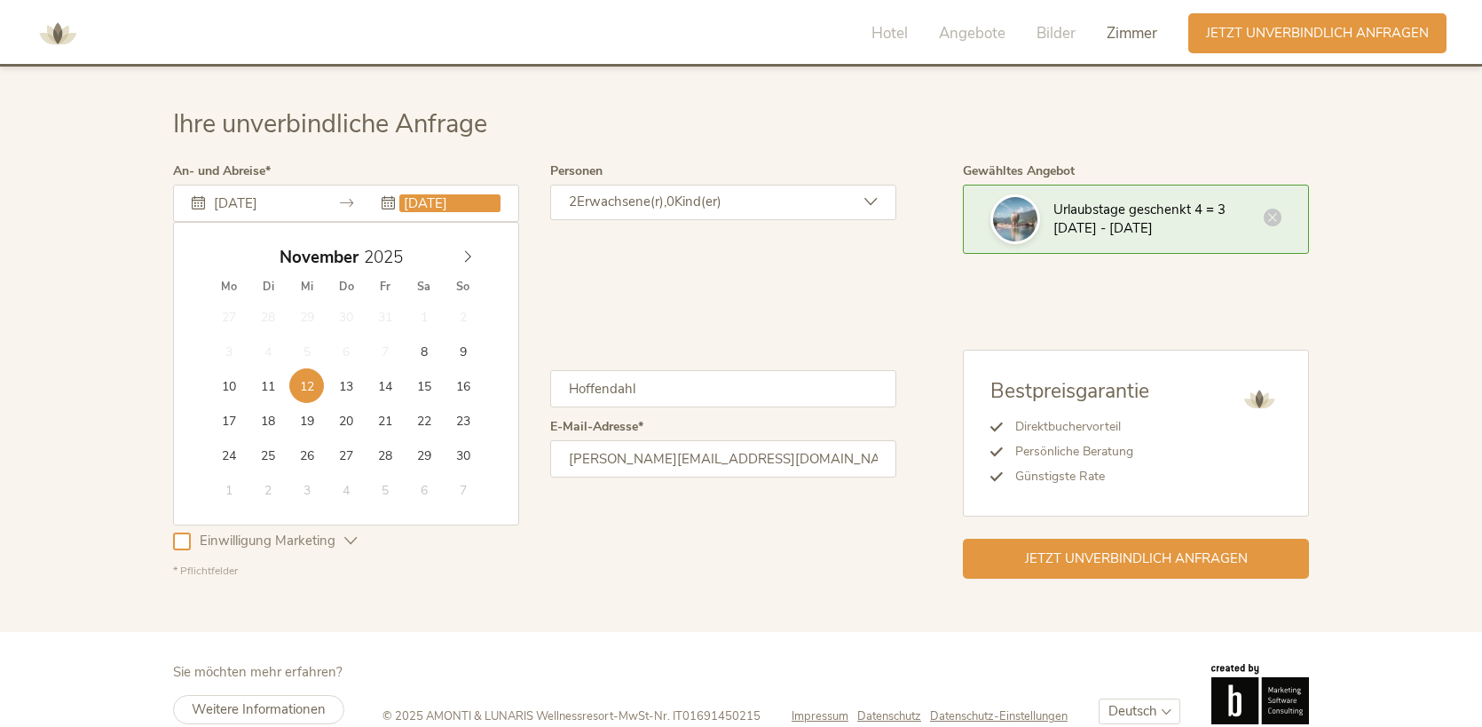
click at [441, 194] on input "12.11.2025" at bounding box center [449, 203] width 101 height 18
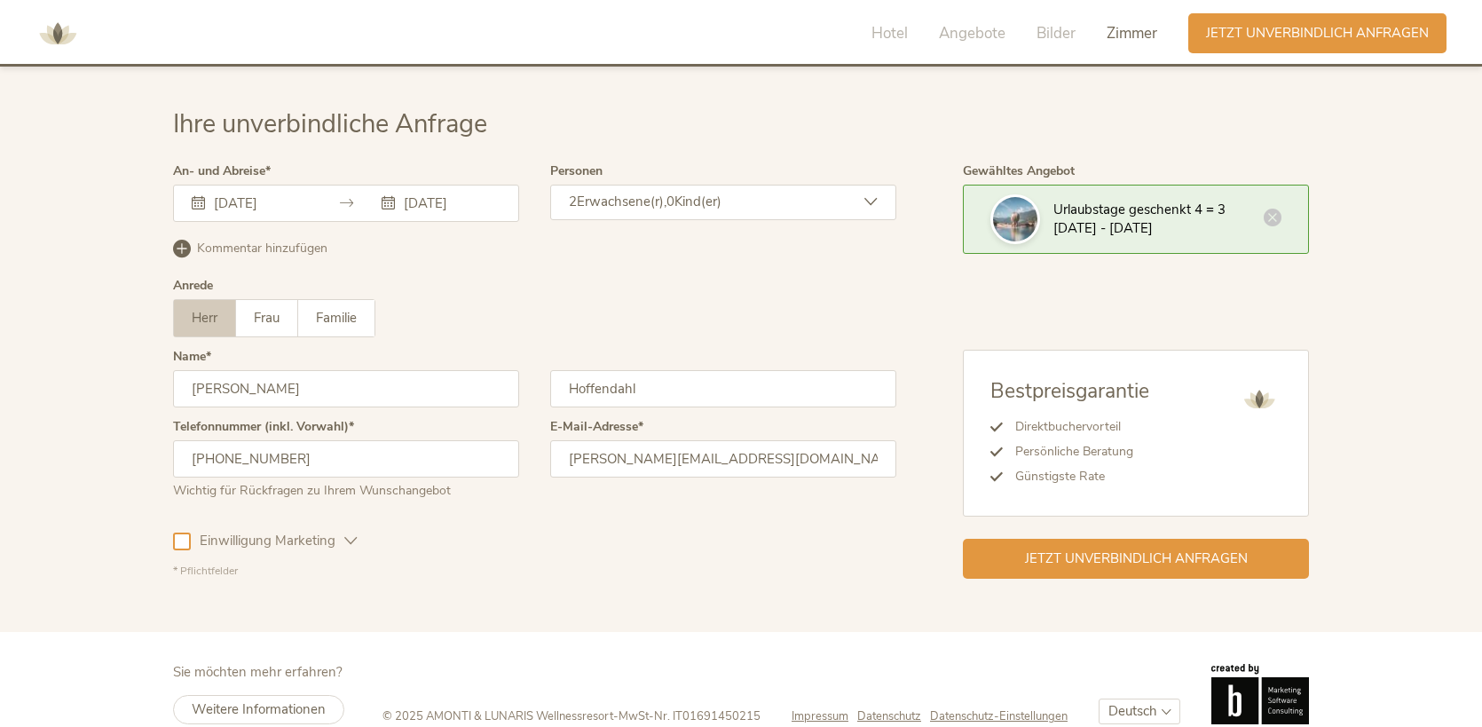
click at [304, 185] on div "07.11.2025 12.11.2025" at bounding box center [346, 203] width 346 height 37
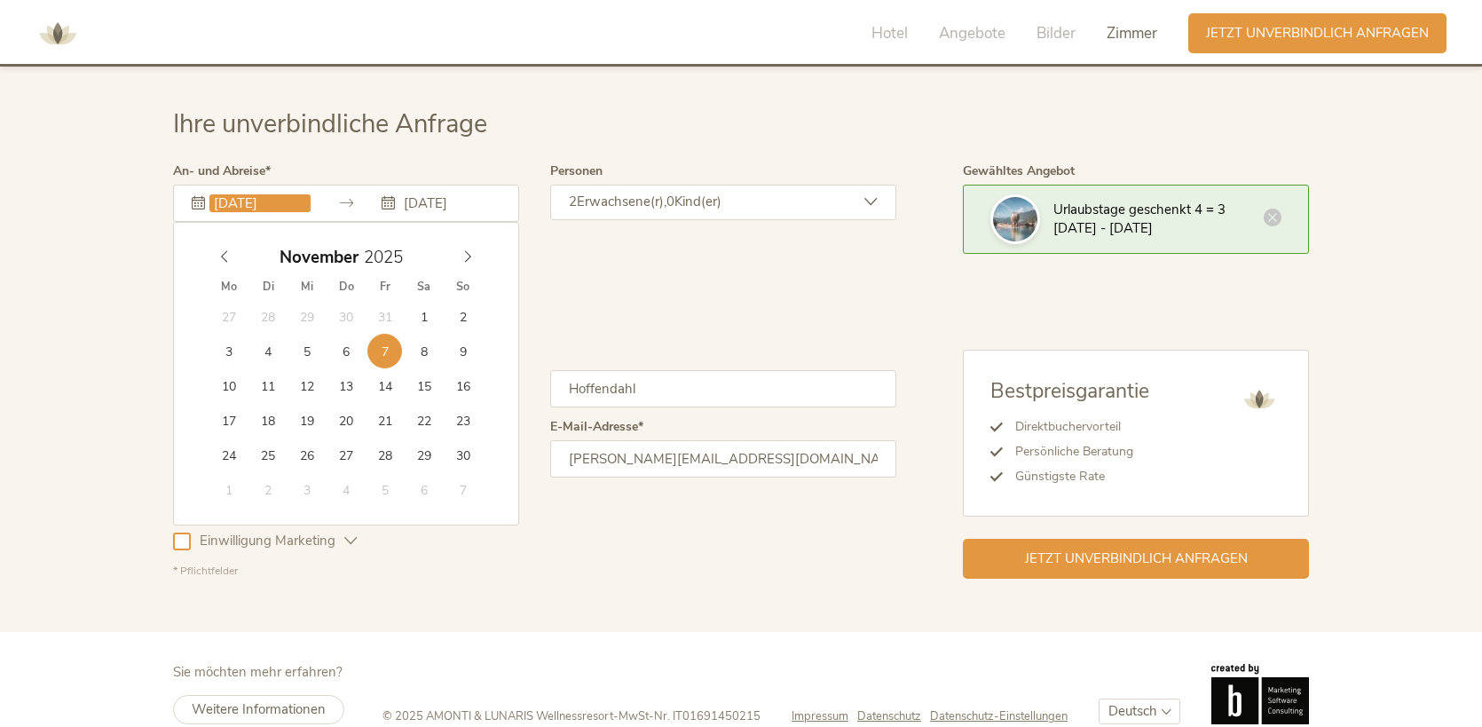
click at [304, 194] on input "07.11.2025" at bounding box center [259, 203] width 101 height 18
click at [405, 318] on div "27 28 29 30 31 1 2 3 4 5 6 7 8 9 10 11 12 13 14 15 16 17 18 19 20 21 22 23 24 2…" at bounding box center [345, 403] width 273 height 208
type input "08.11.2025"
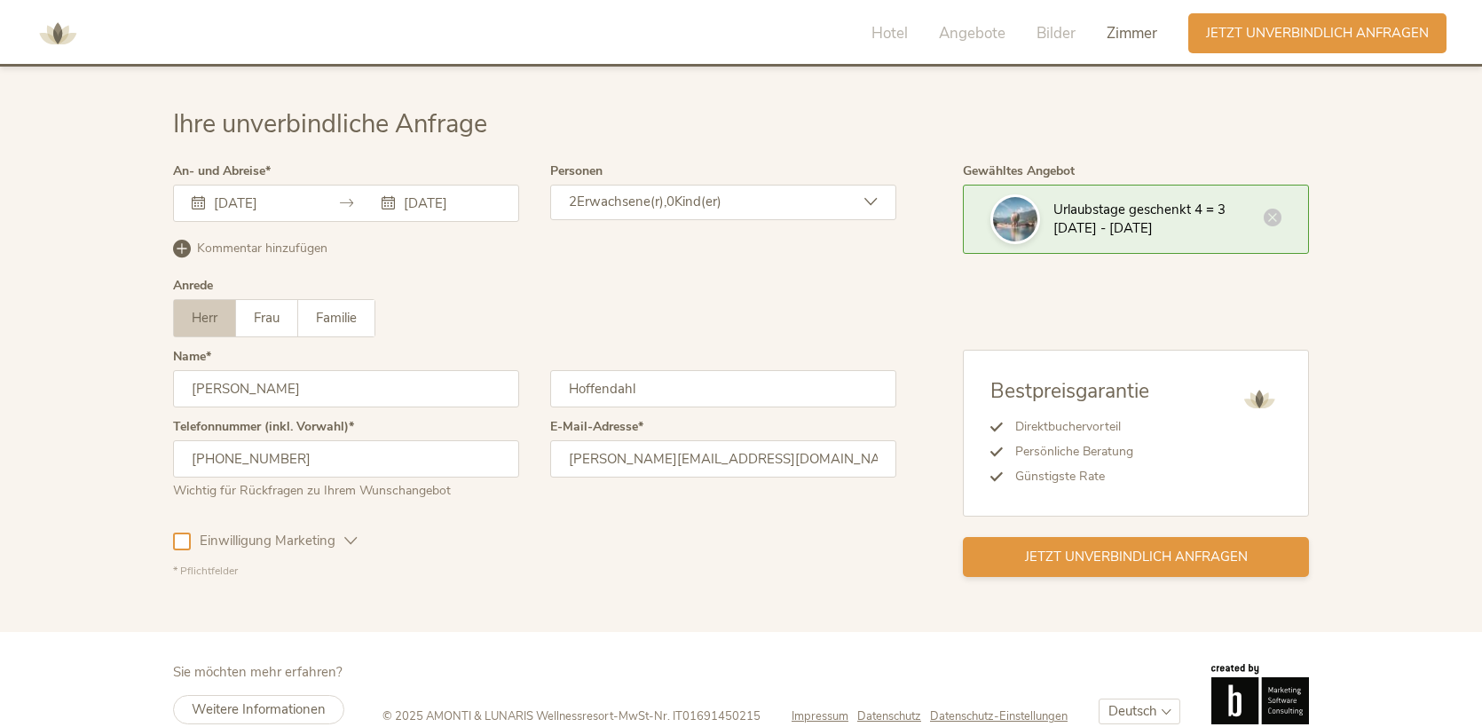
click at [1015, 537] on div "Jetzt unverbindlich anfragen" at bounding box center [1136, 557] width 346 height 40
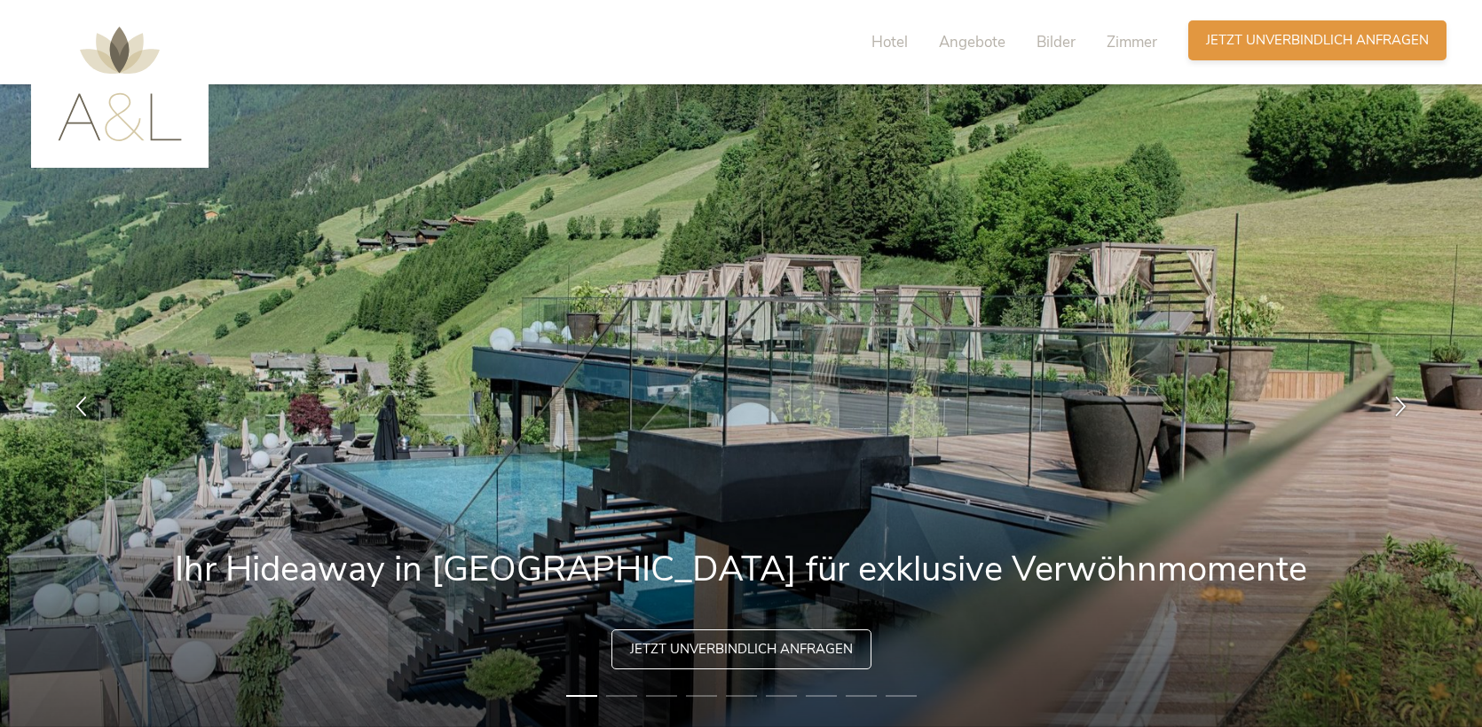
click at [1249, 51] on div "Anfragen Jetzt unverbindlich anfragen" at bounding box center [1317, 40] width 258 height 40
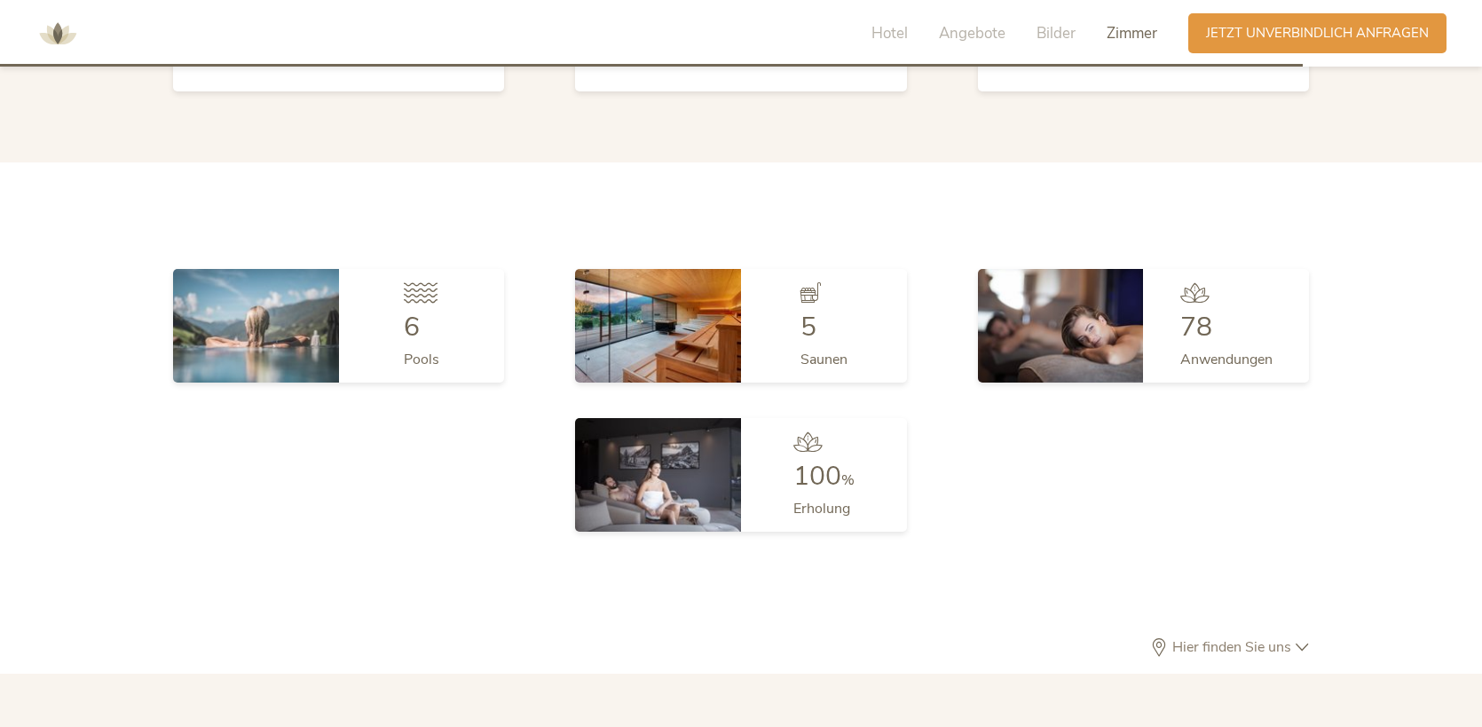
scroll to position [4650, 0]
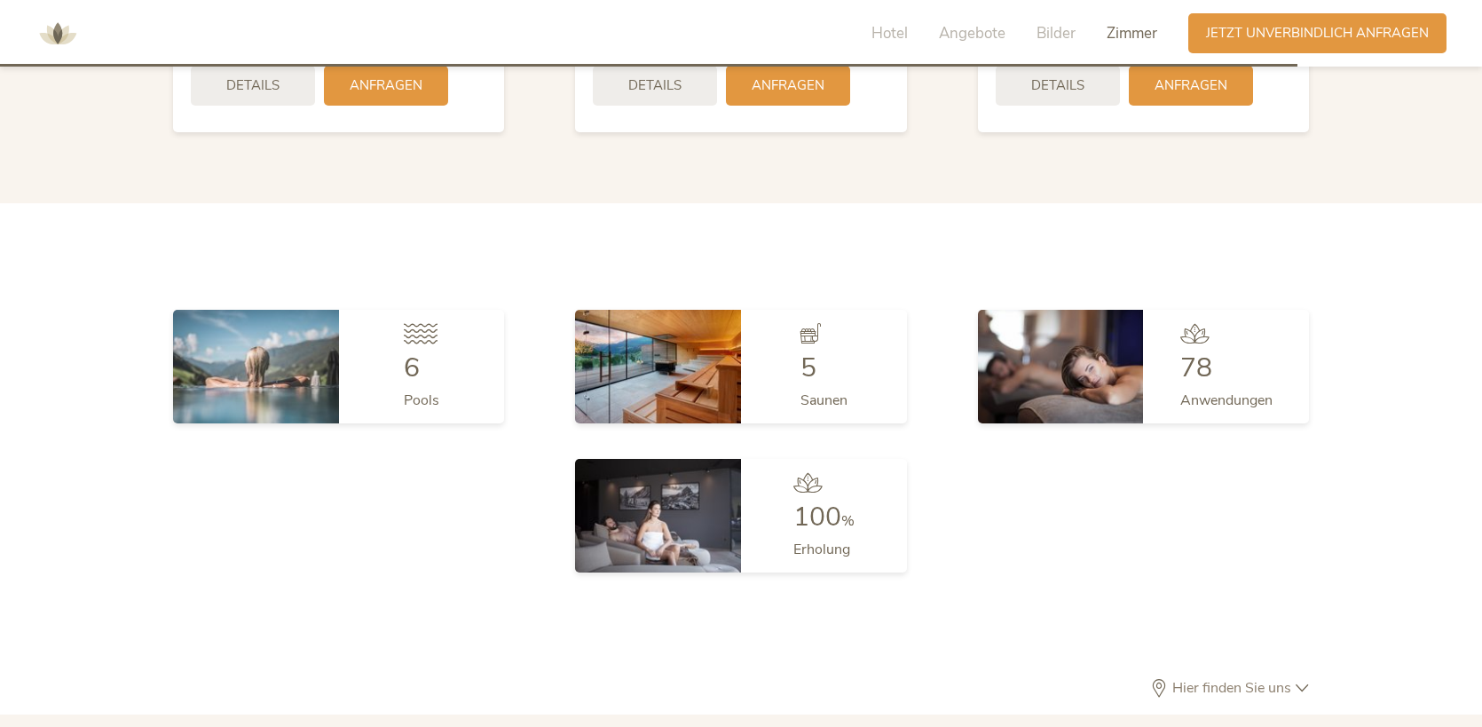
click at [972, 13] on div "Hotel Angebote Bilder Zimmer" at bounding box center [1018, 33] width 339 height 40
click at [964, 35] on span "Angebote" at bounding box center [972, 33] width 67 height 20
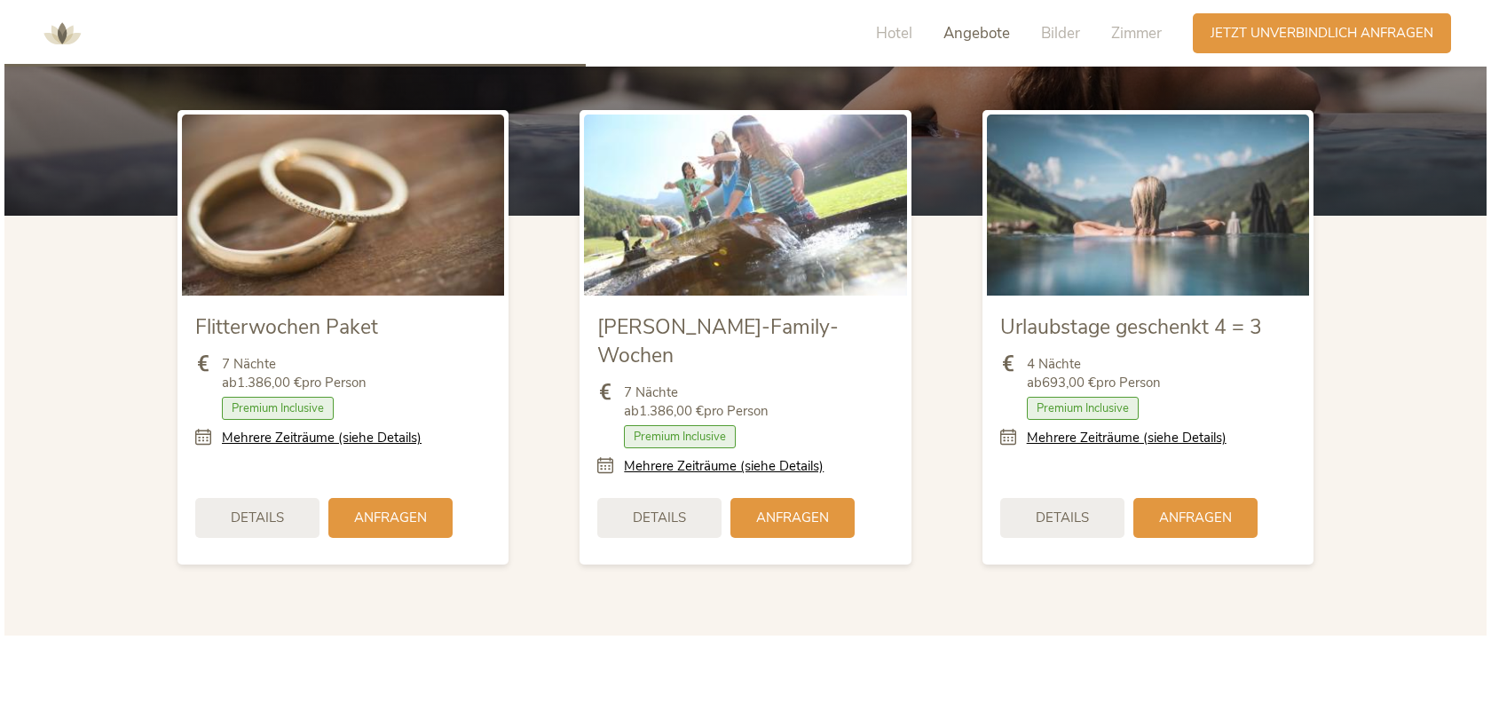
scroll to position [2082, 0]
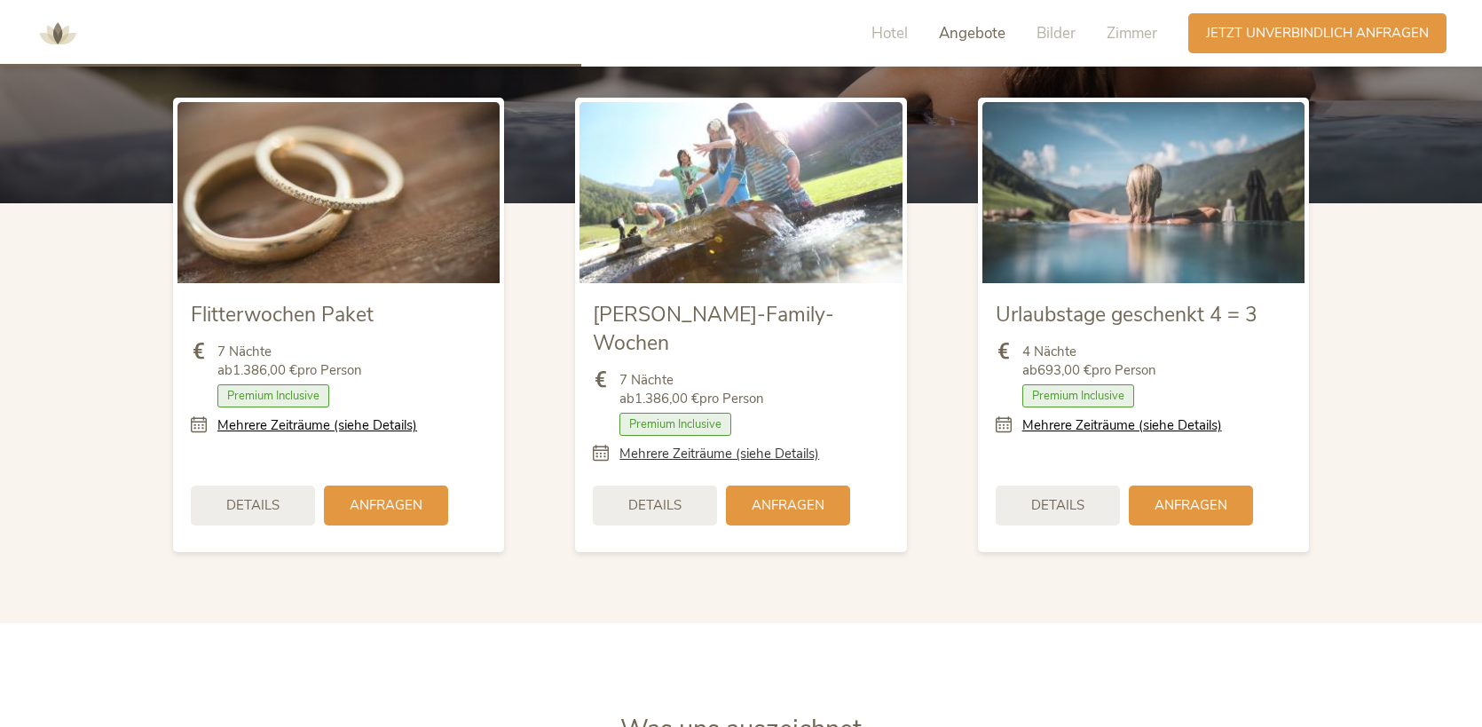
click at [775, 445] on link "Mehrere Zeiträume (siehe Details)" at bounding box center [719, 454] width 200 height 19
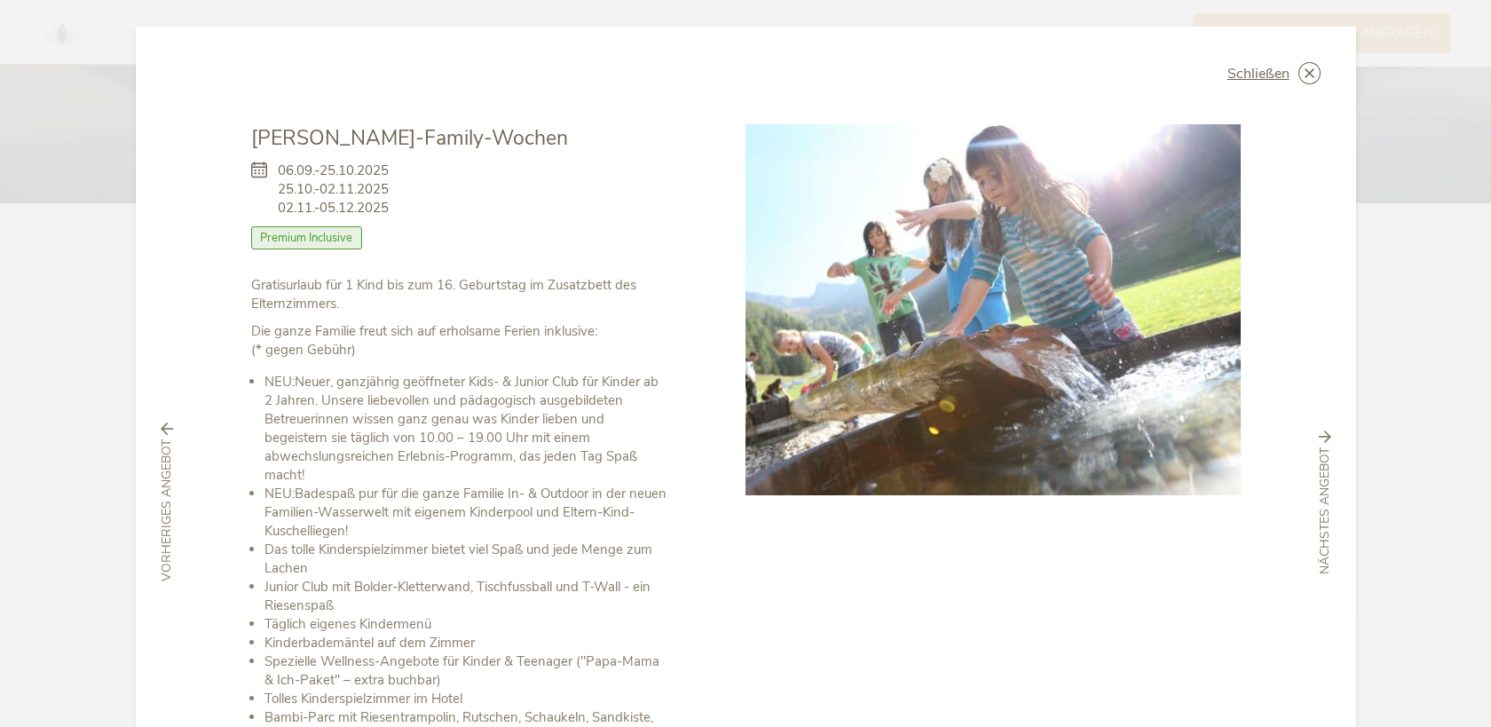
scroll to position [277, 0]
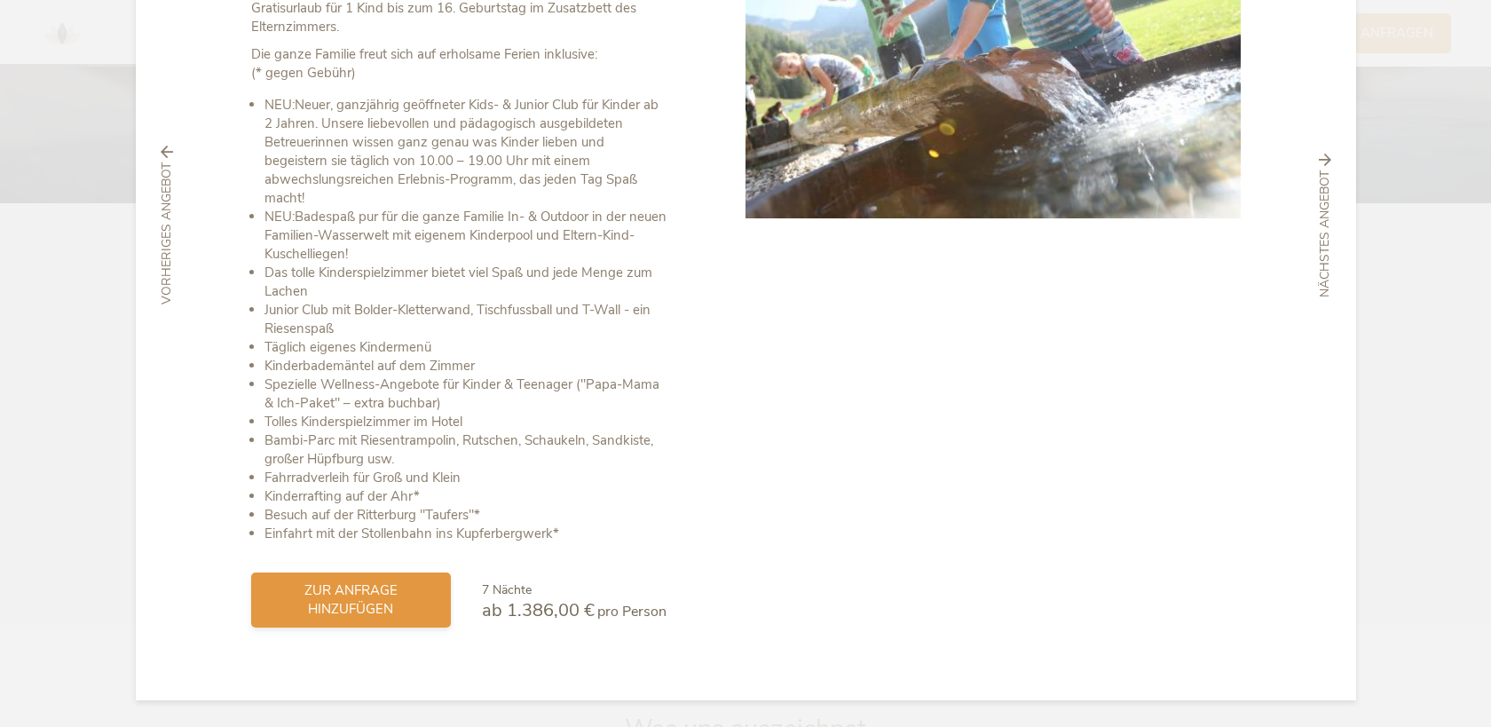
click at [373, 618] on div "zur Anfrage hinzufügen" at bounding box center [351, 599] width 200 height 55
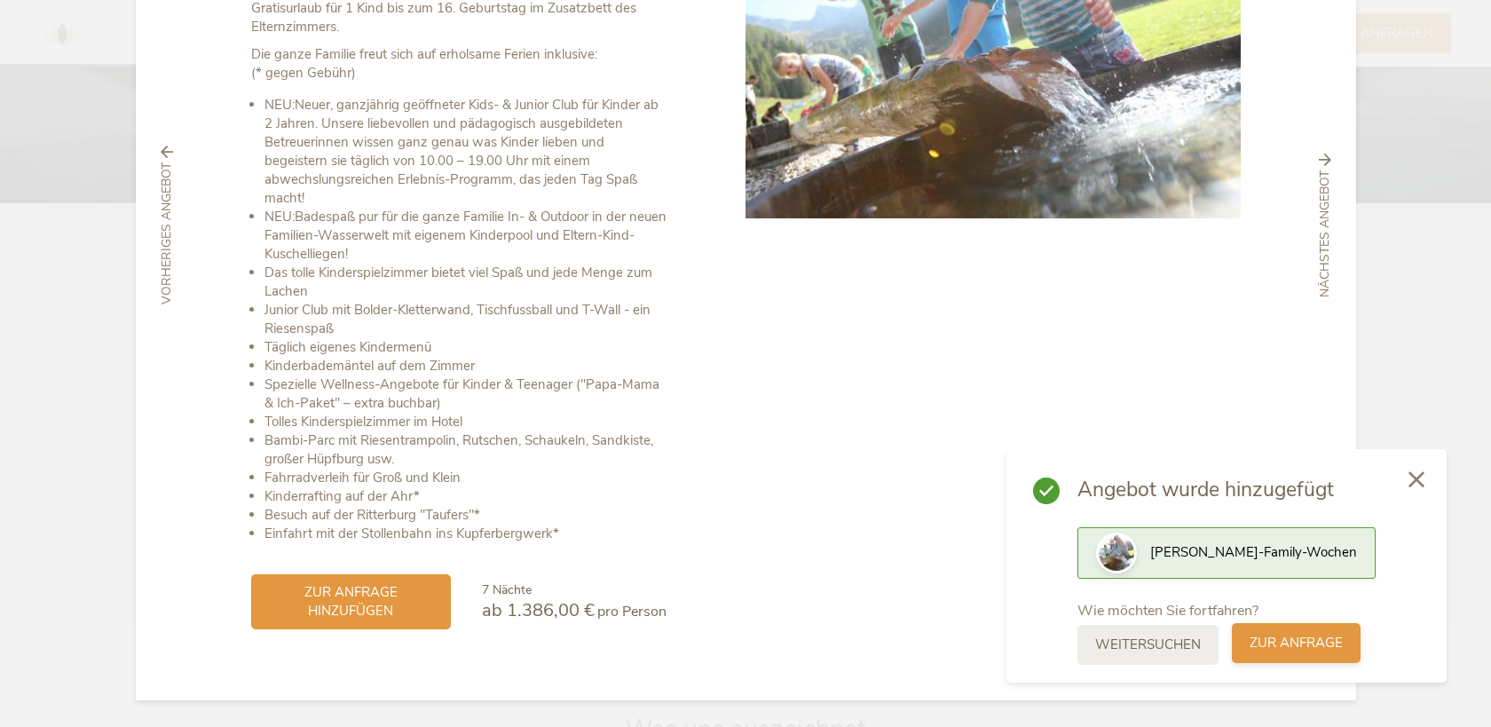
click at [1312, 641] on span "zur Anfrage" at bounding box center [1295, 643] width 93 height 19
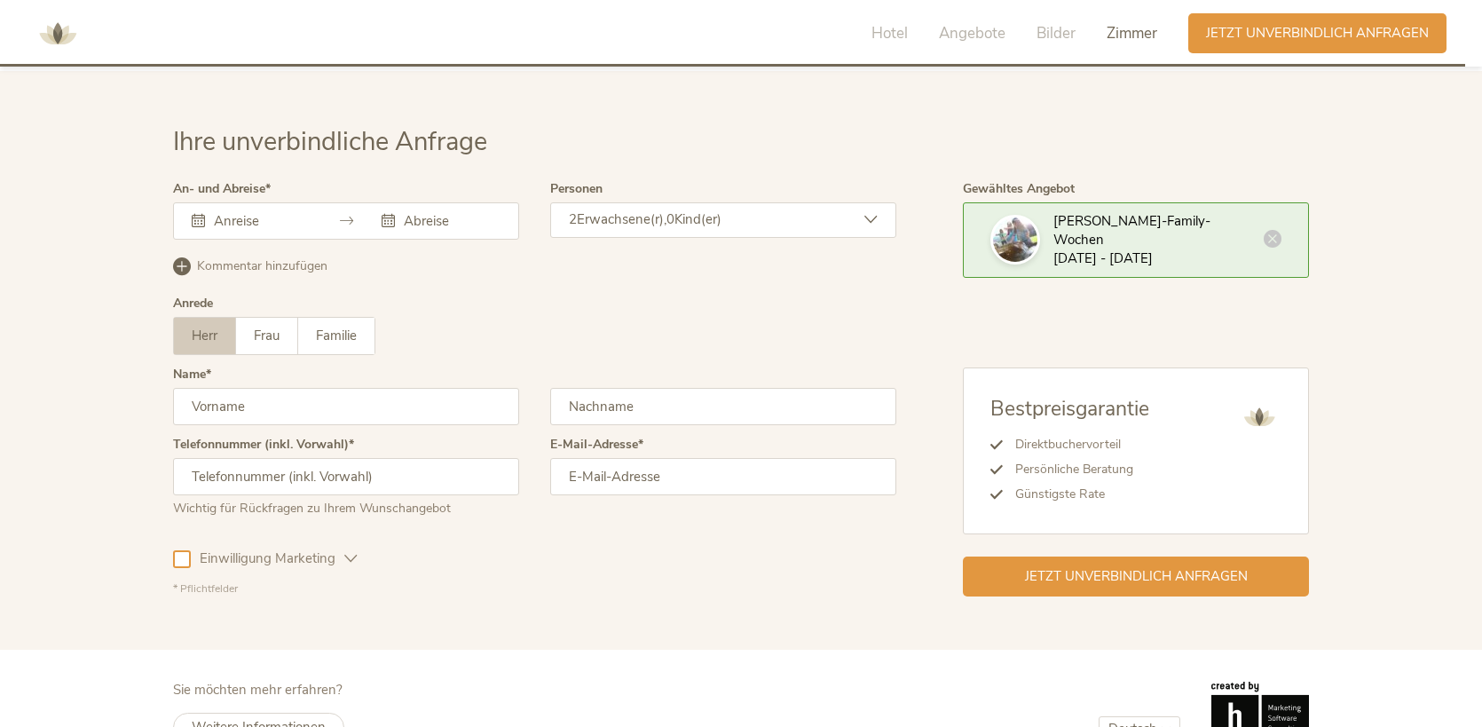
scroll to position [5300, 0]
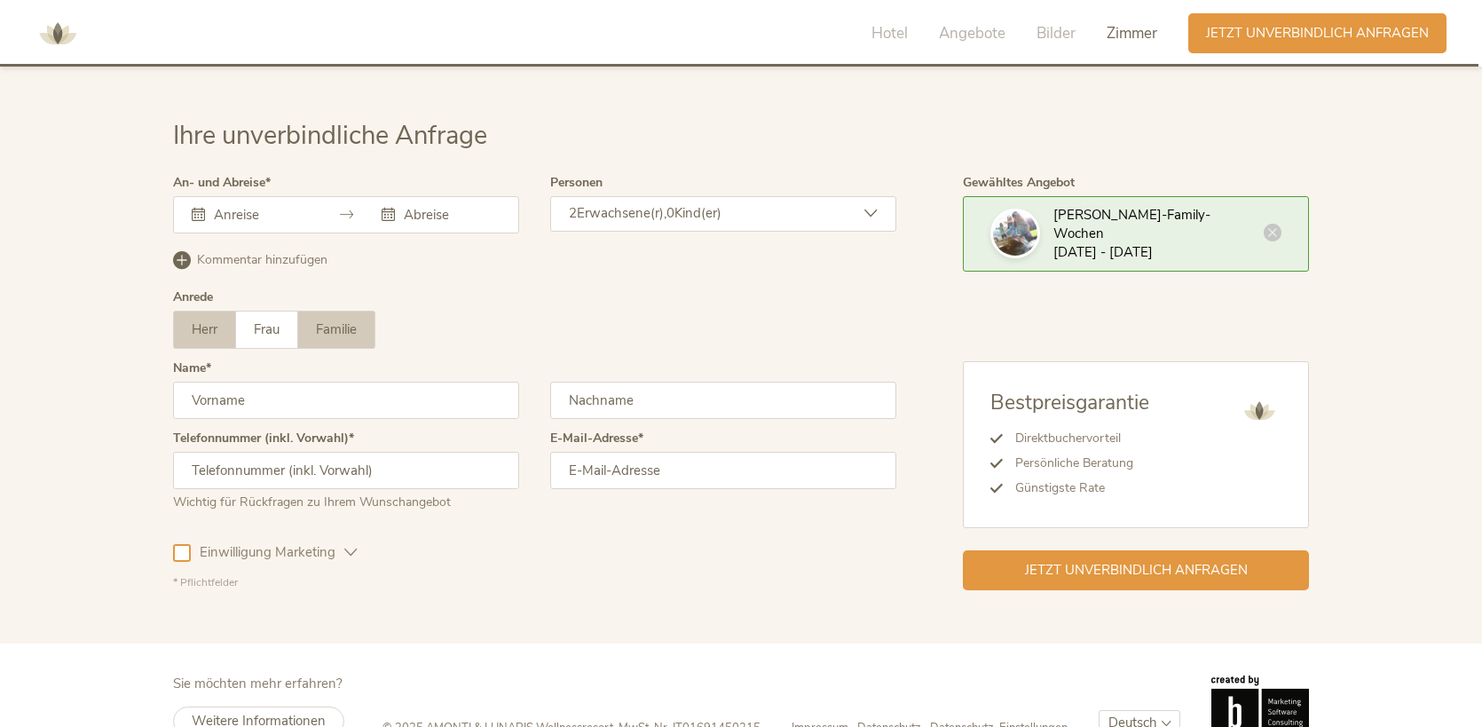
click at [351, 320] on span "Familie" at bounding box center [336, 329] width 41 height 18
click at [327, 196] on div at bounding box center [346, 214] width 346 height 37
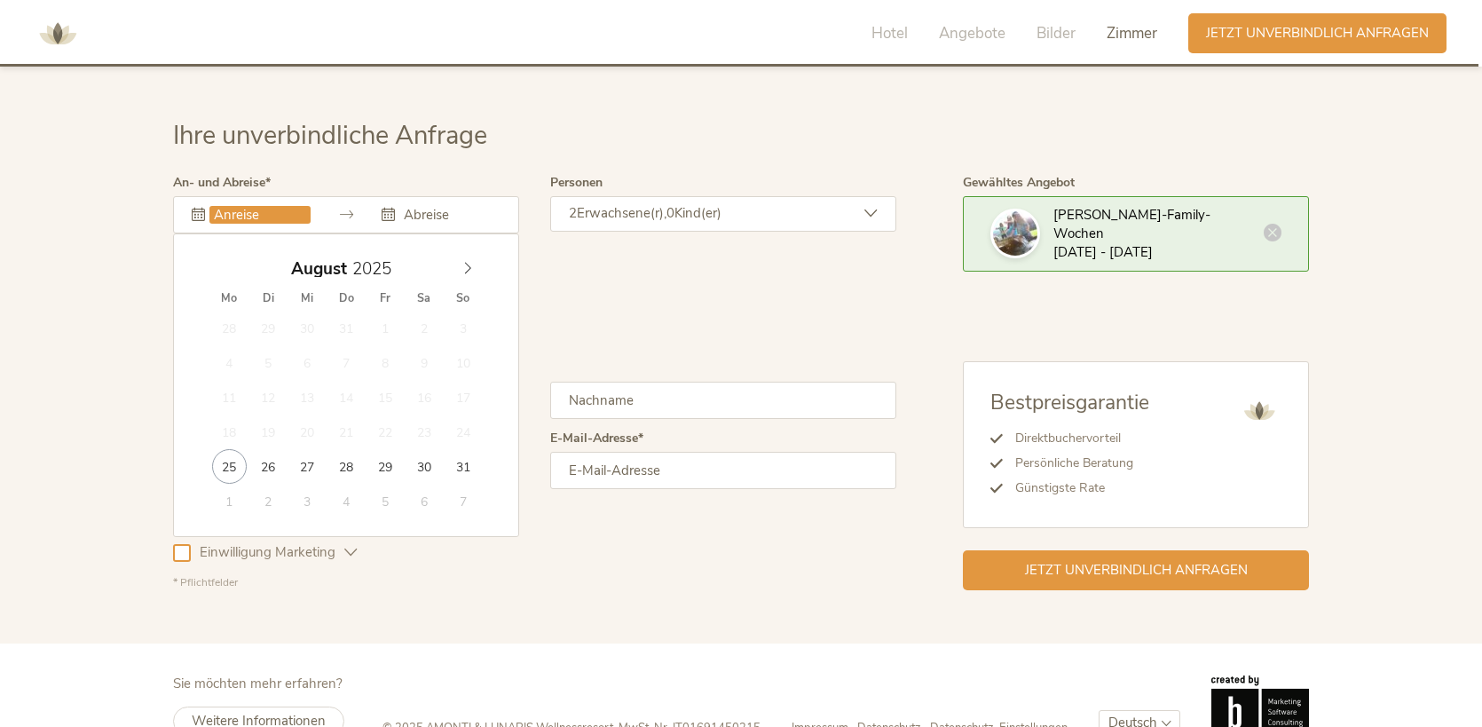
click at [284, 206] on input "text" at bounding box center [259, 215] width 101 height 18
click at [478, 252] on span at bounding box center [468, 264] width 30 height 25
click at [468, 262] on icon at bounding box center [467, 268] width 12 height 12
click at [292, 206] on input "[DATE]" at bounding box center [259, 215] width 101 height 18
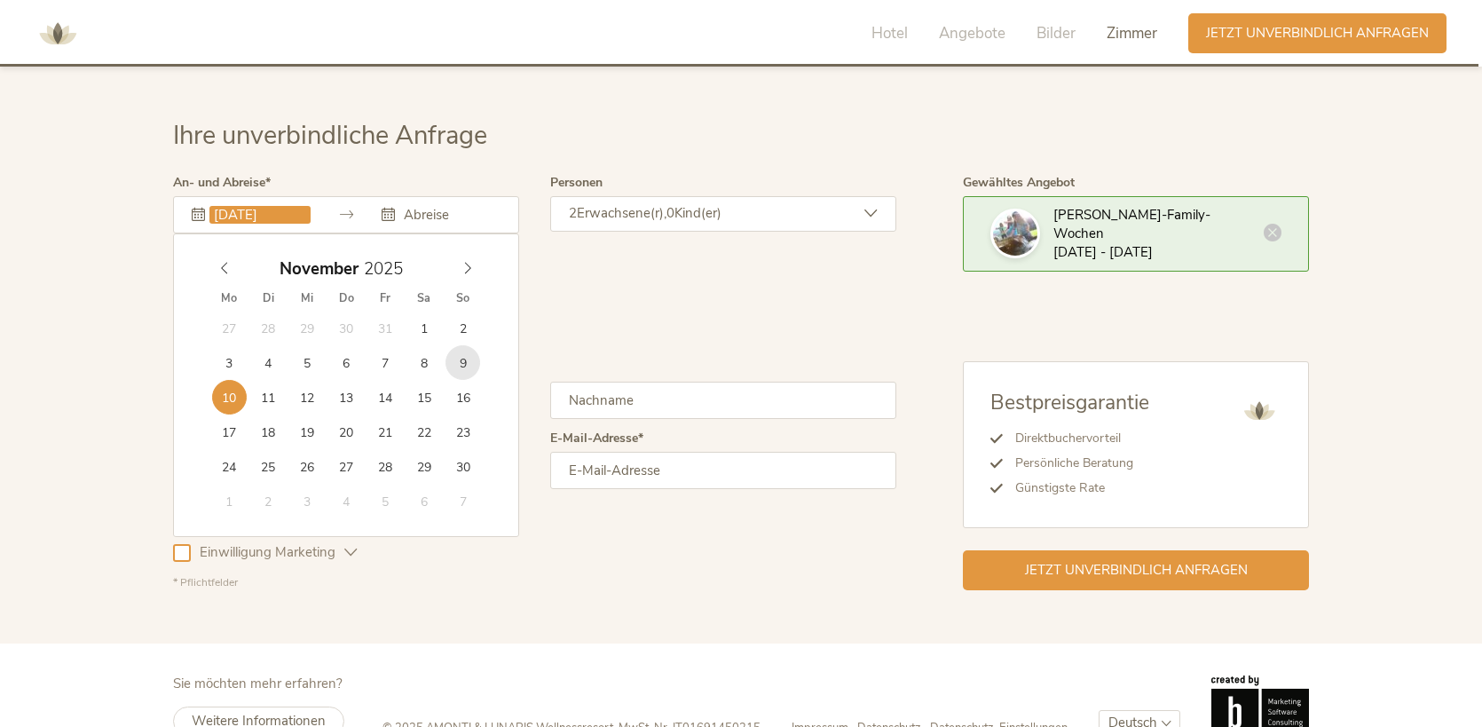
type input "[DATE]"
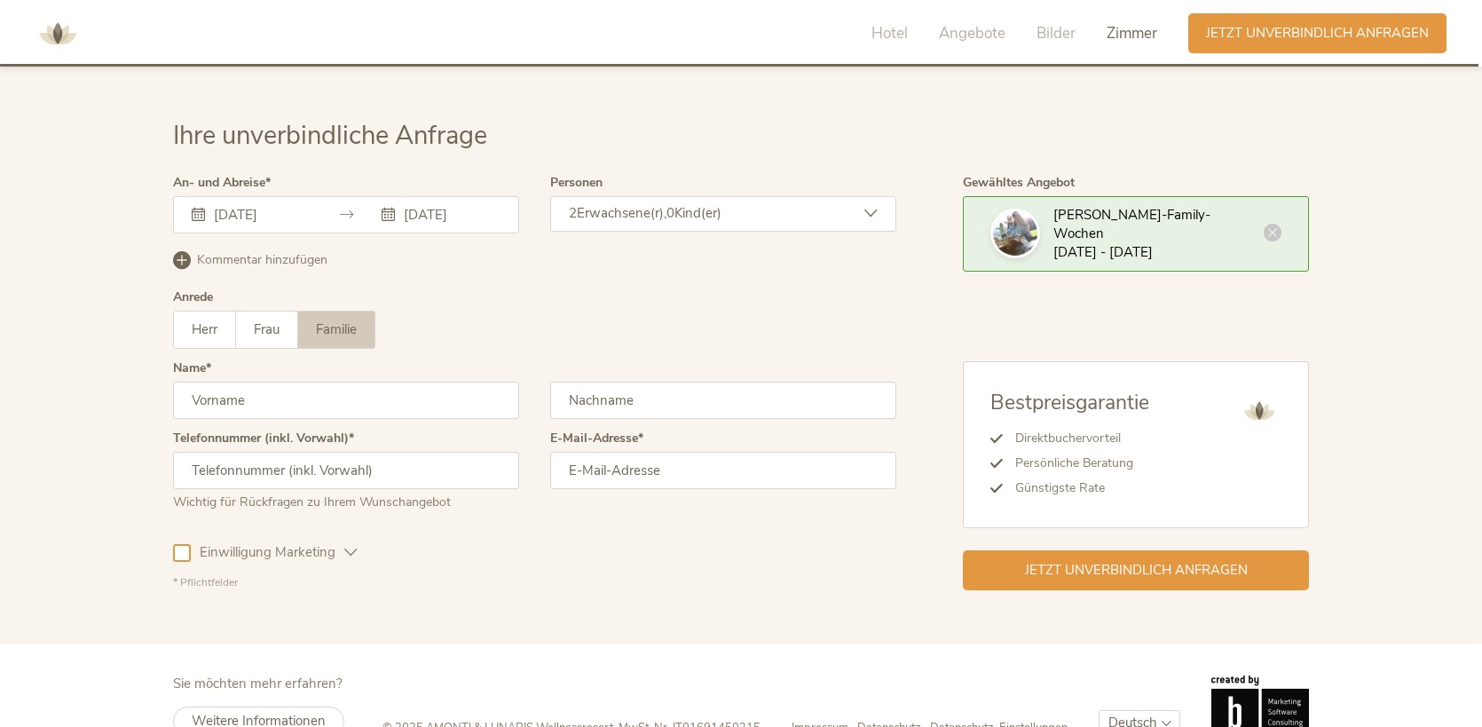
click at [612, 197] on div "2 Erwachsene(r), 0 Kind(er)" at bounding box center [723, 213] width 346 height 35
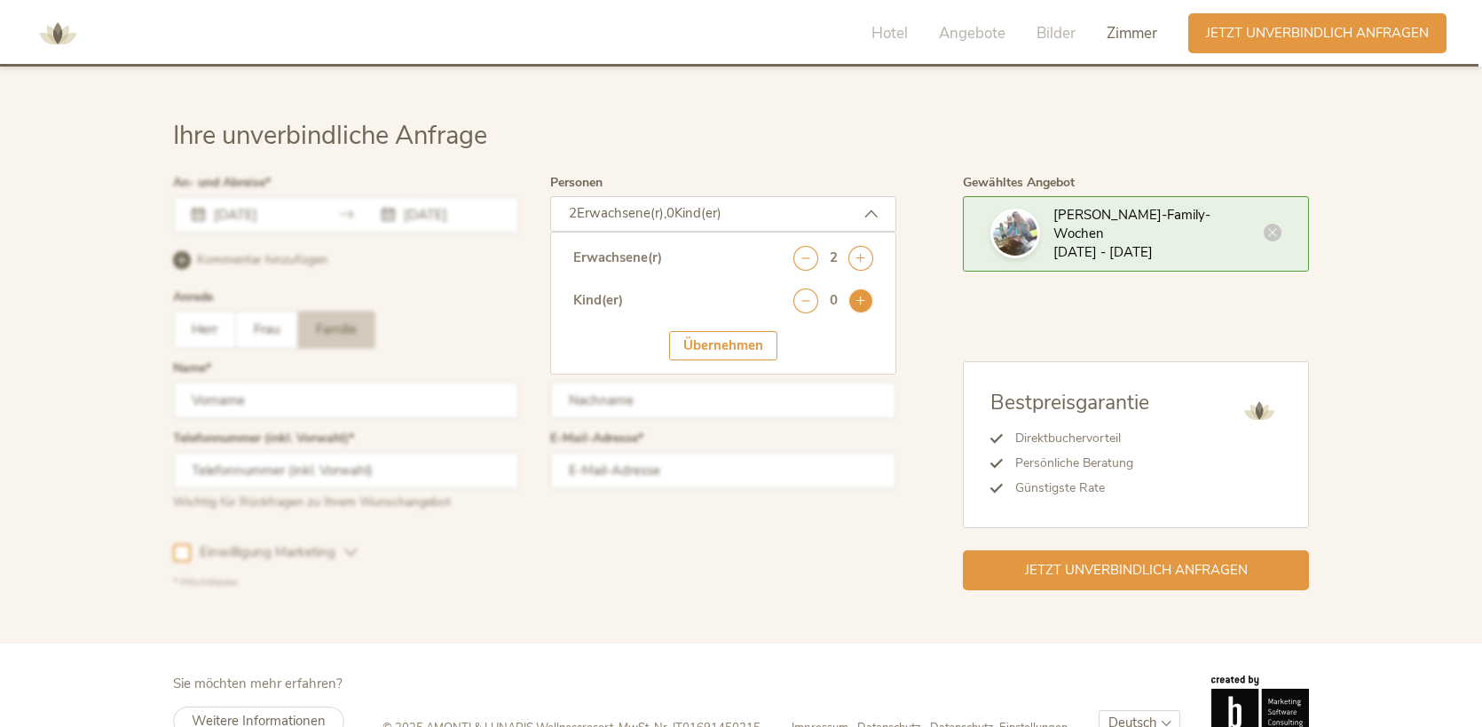
click at [855, 288] on icon at bounding box center [860, 300] width 25 height 25
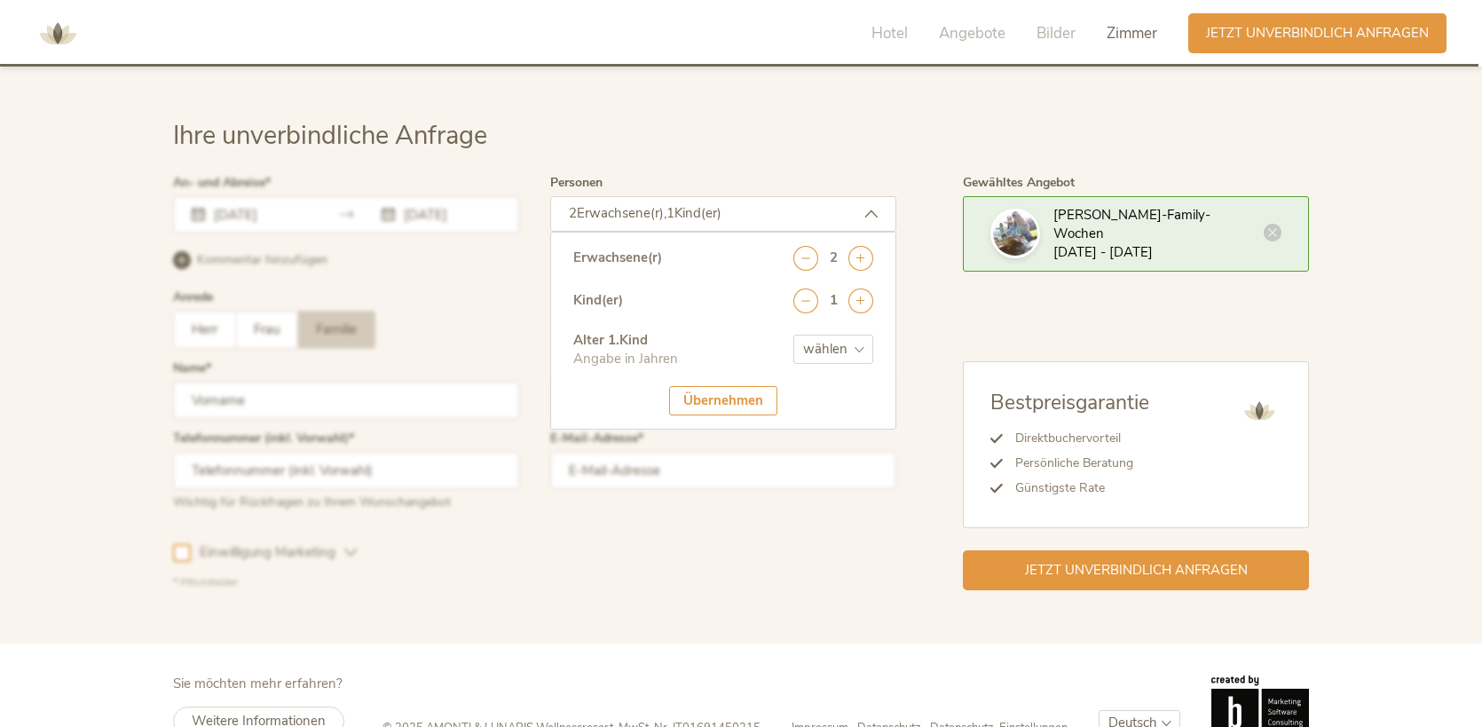
click at [838, 334] on select "wählen 0 1 2 3 4 5 6 7 8 9 10 11 12 13 14 15 16 17" at bounding box center [833, 348] width 80 height 29
select select "1"
click at [793, 334] on select "wählen 0 1 2 3 4 5 6 7 8 9 10 11 12 13 14 15 16 17" at bounding box center [833, 348] width 80 height 29
click at [738, 386] on div "Übernehmen" at bounding box center [723, 400] width 108 height 29
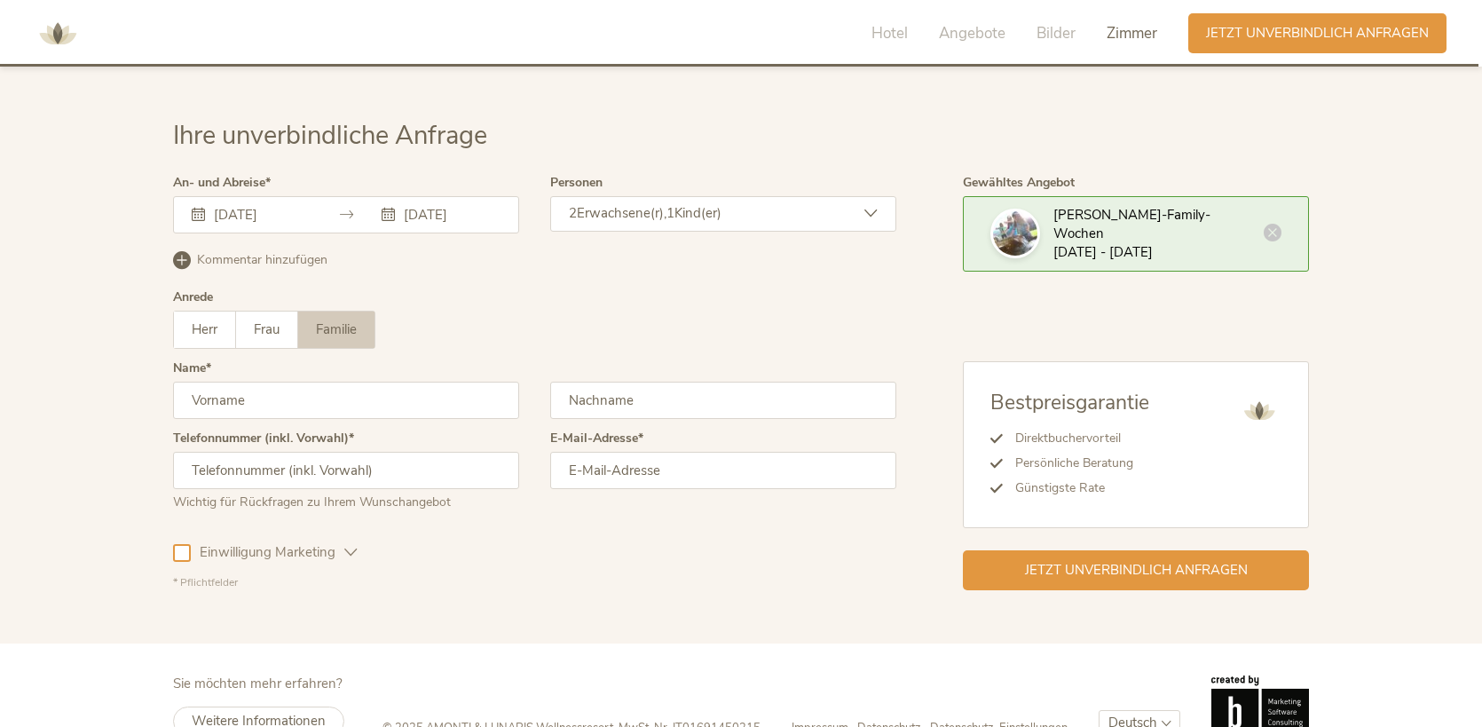
click at [429, 382] on input "text" at bounding box center [346, 400] width 346 height 37
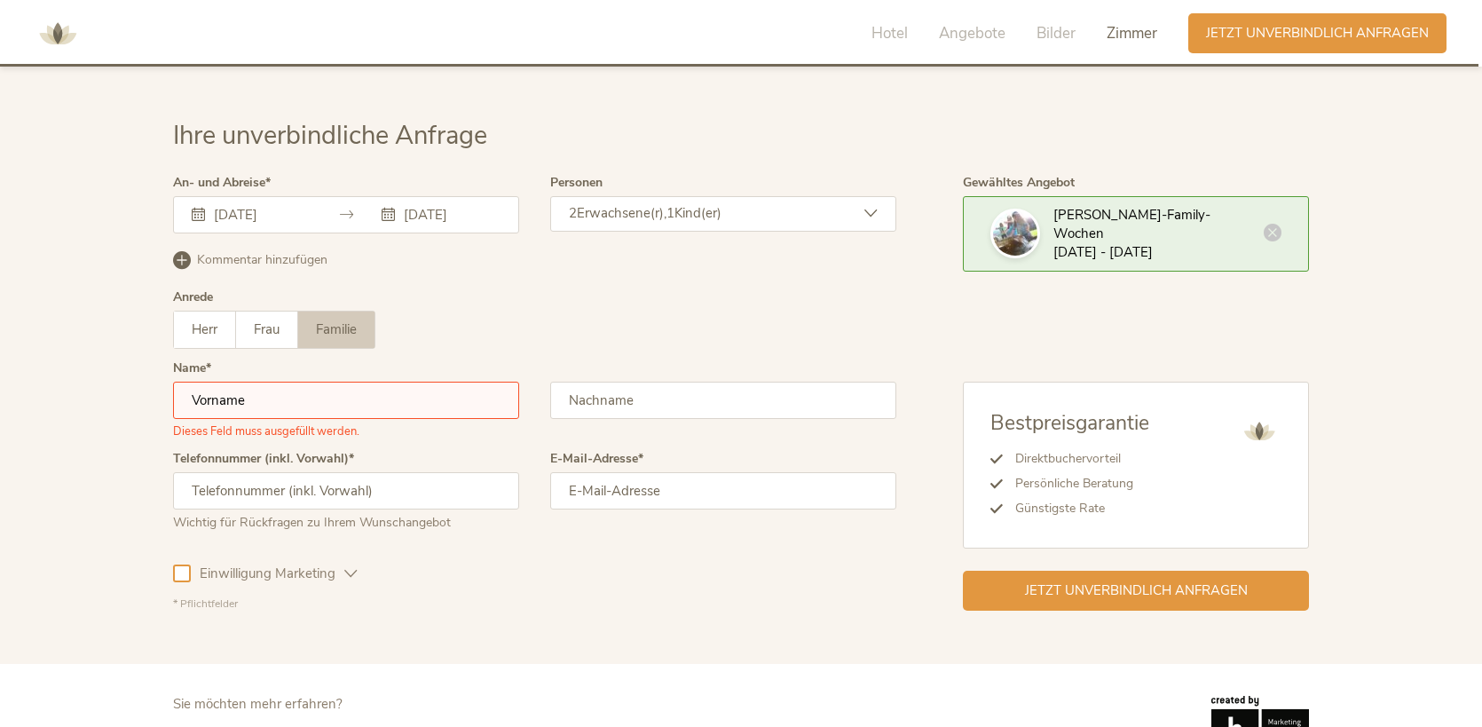
type input "[PERSON_NAME]"
type input "Hoffendahl"
type input "8598 [GEOGRAPHIC_DATA]"
type input "[STREET_ADDRESS]"
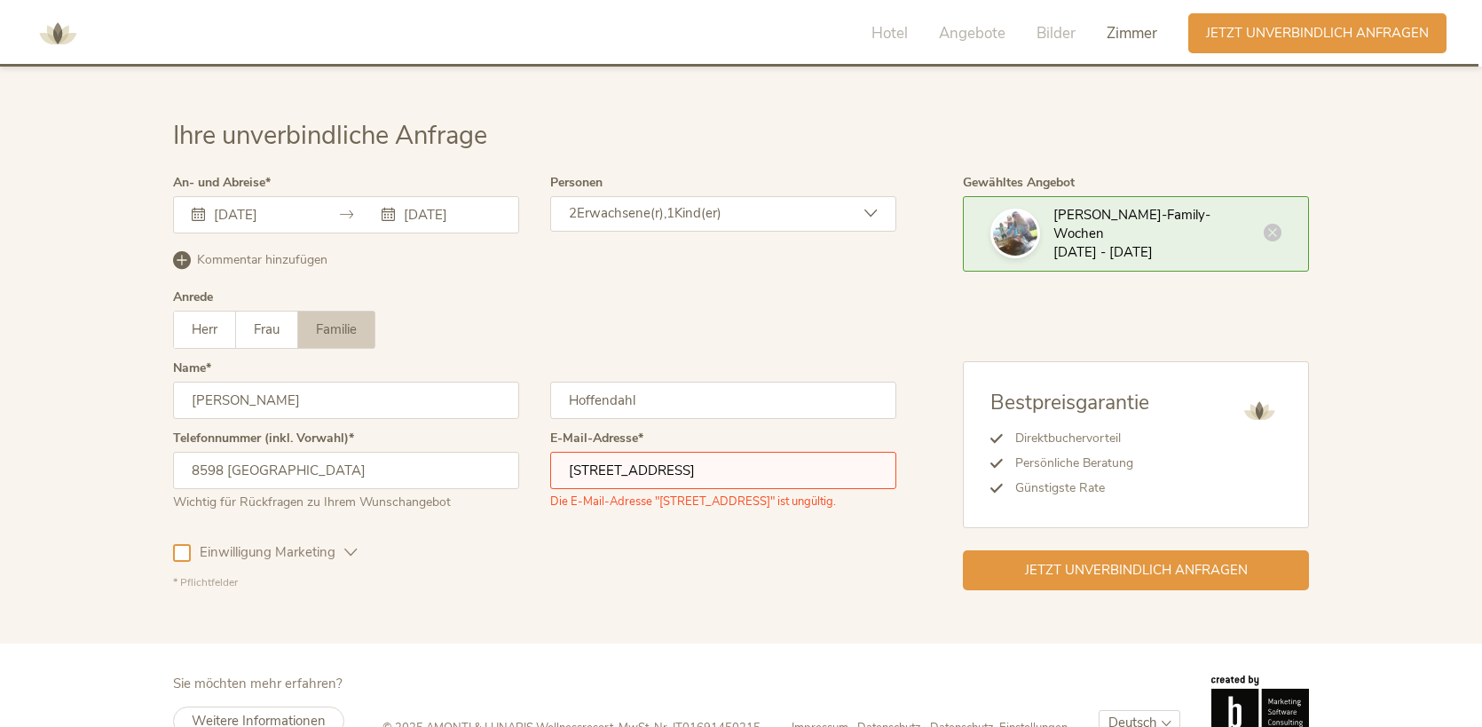
click at [432, 453] on input "8598 [GEOGRAPHIC_DATA]" at bounding box center [346, 470] width 346 height 37
type input "ü"
type input "[PHONE_NUMBER]"
drag, startPoint x: 714, startPoint y: 440, endPoint x: 529, endPoint y: 440, distance: 185.4
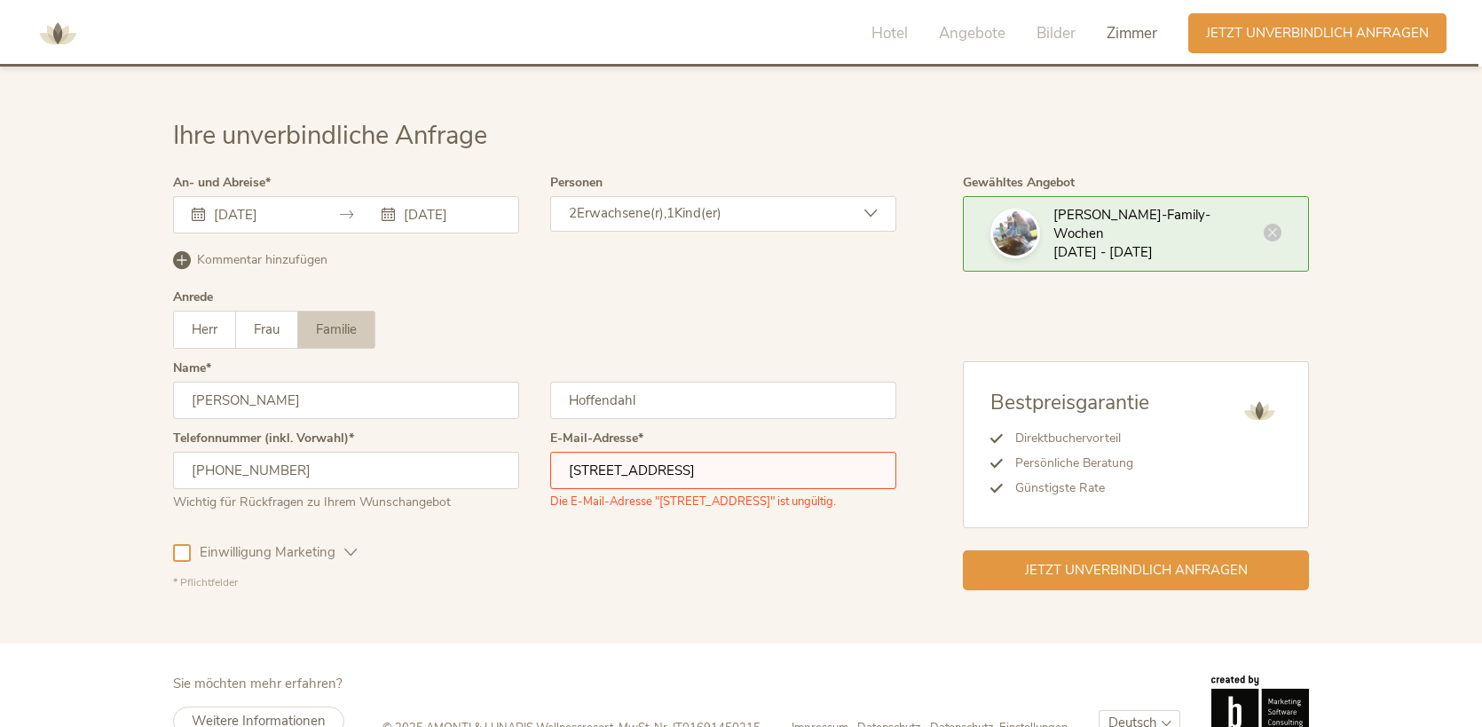
click at [529, 440] on div "Telefonnummer (inkl. Vorwahl) [PHONE_NUMBER] Wichtig für Rückfragen zu Ihrem Wu…" at bounding box center [534, 478] width 723 height 92
type input "[PERSON_NAME][EMAIL_ADDRESS][DOMAIN_NAME]"
click at [588, 531] on div "Einwilligung Marketing Einwilligung Profilierung" at bounding box center [534, 548] width 723 height 51
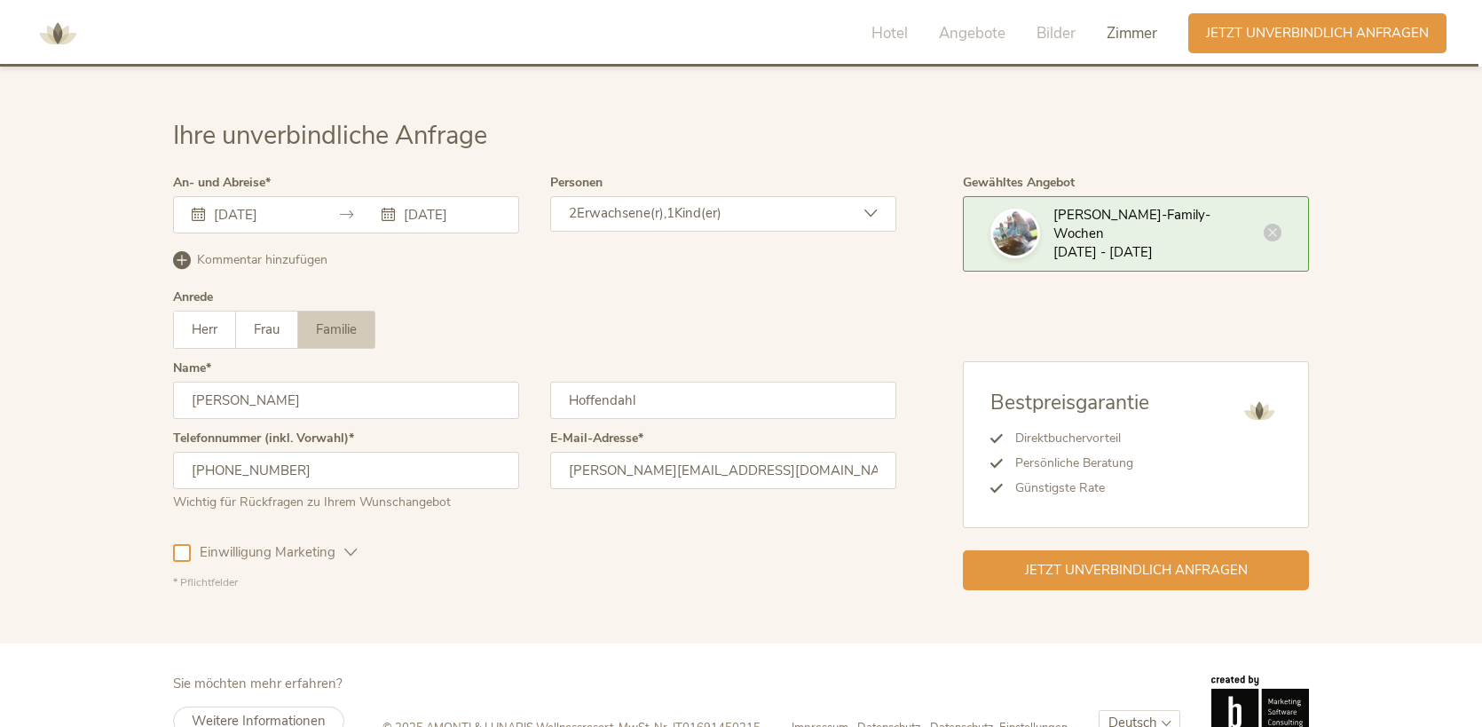
click at [302, 543] on span "Einwilligung Marketing" at bounding box center [267, 552] width 153 height 19
click at [351, 546] on icon at bounding box center [350, 552] width 13 height 13
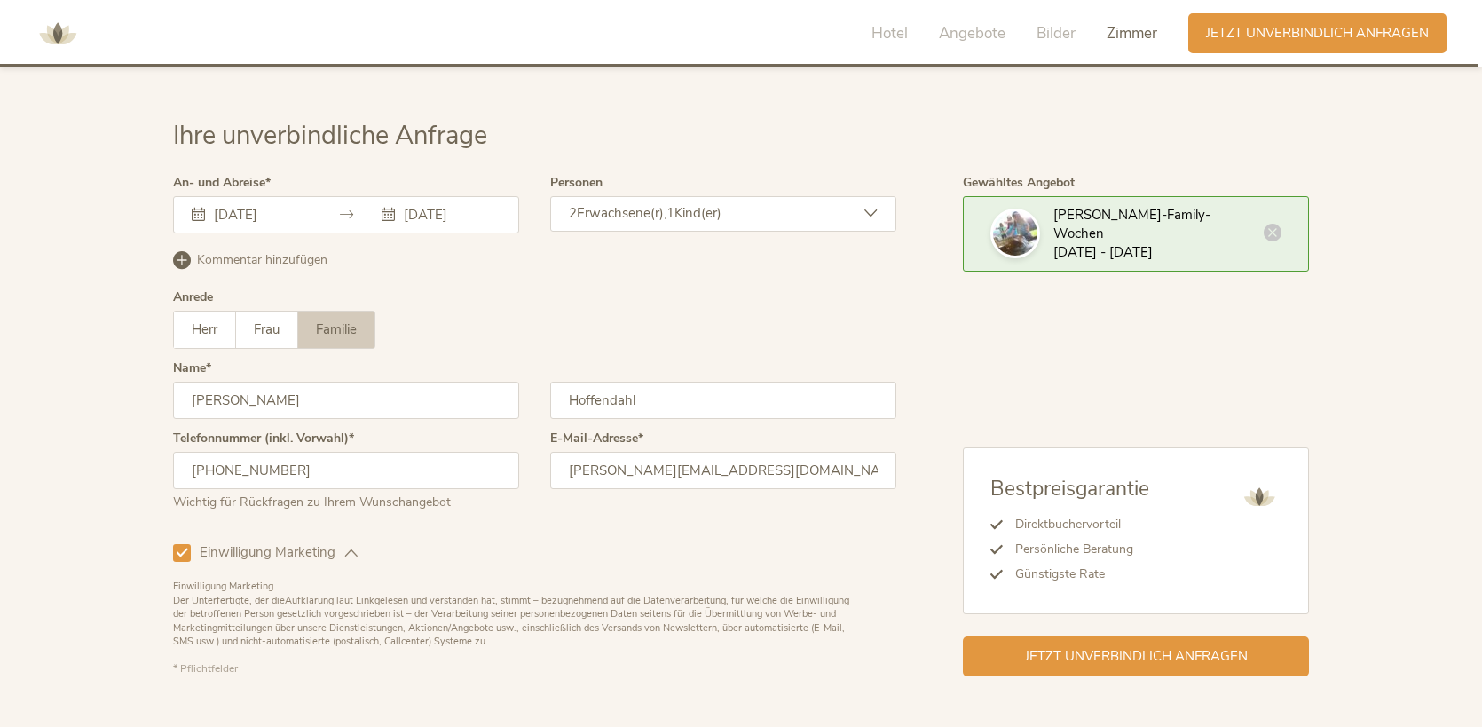
click at [303, 543] on span "Einwilligung Marketing" at bounding box center [267, 552] width 153 height 19
click at [1108, 641] on div "Jetzt unverbindlich anfragen" at bounding box center [1136, 654] width 346 height 40
